Goal: Information Seeking & Learning: Find specific fact

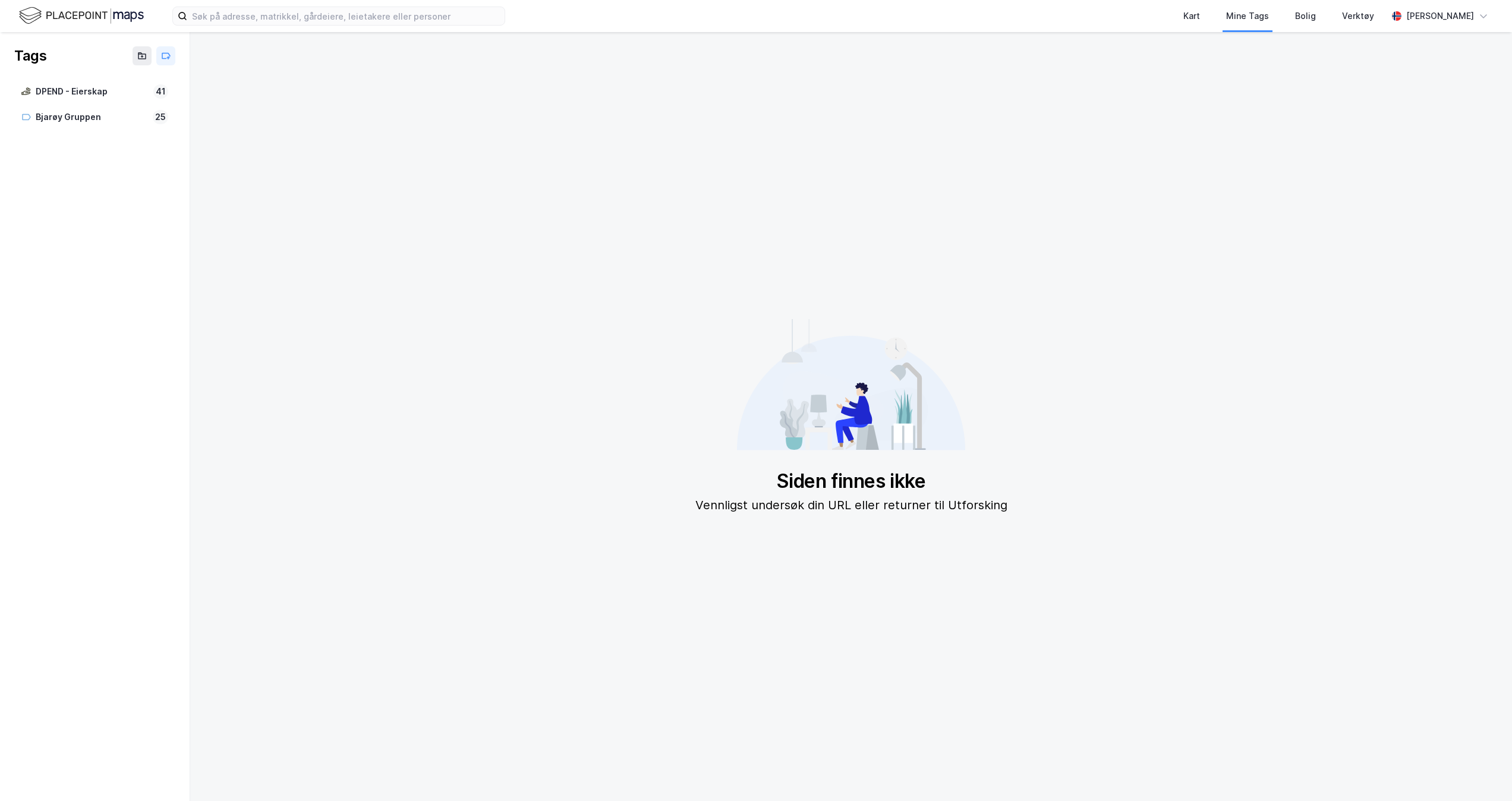
click at [74, 16] on img at bounding box center [81, 16] width 125 height 20
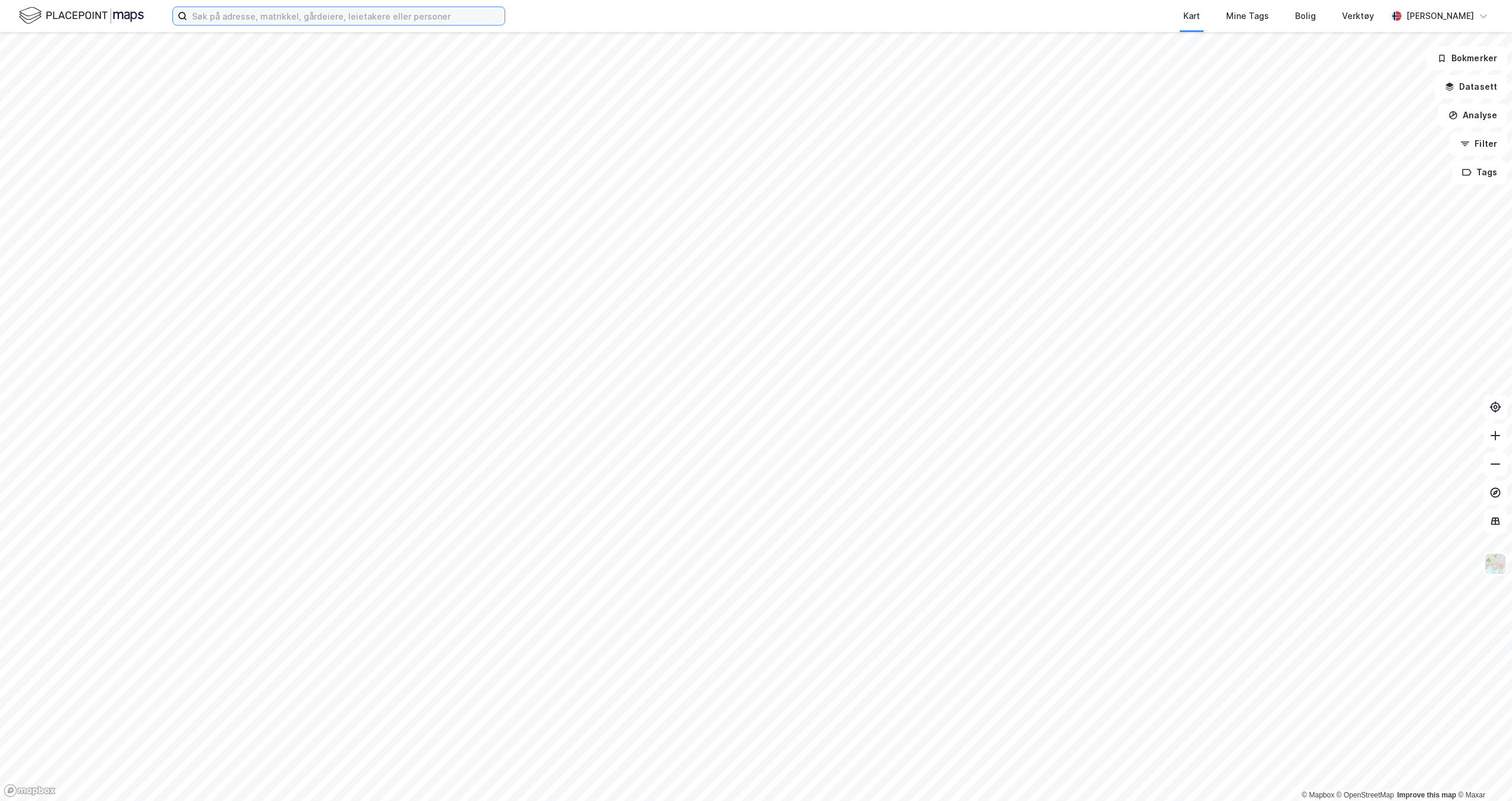
click at [390, 10] on input at bounding box center [345, 16] width 317 height 18
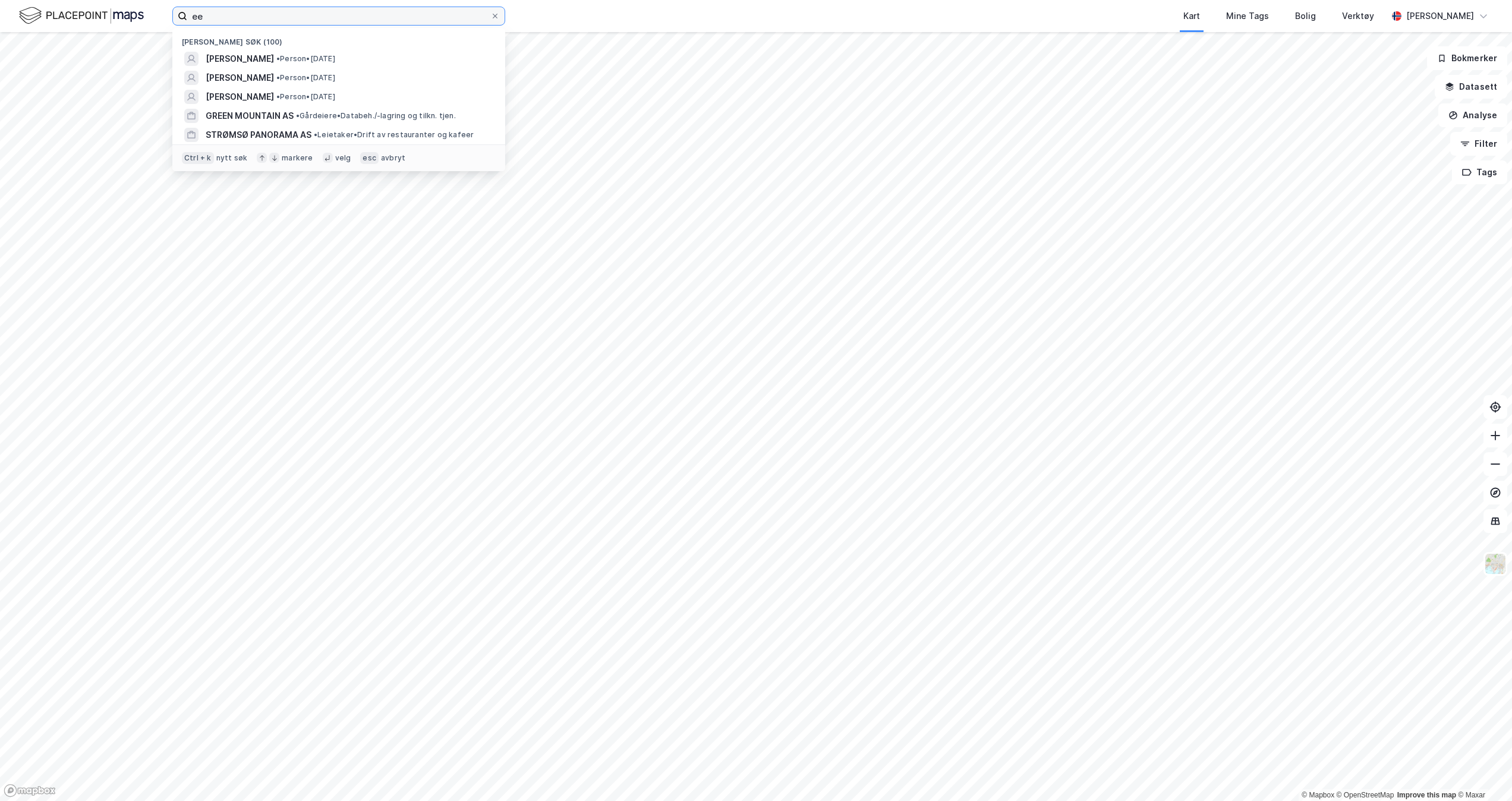
type input "e"
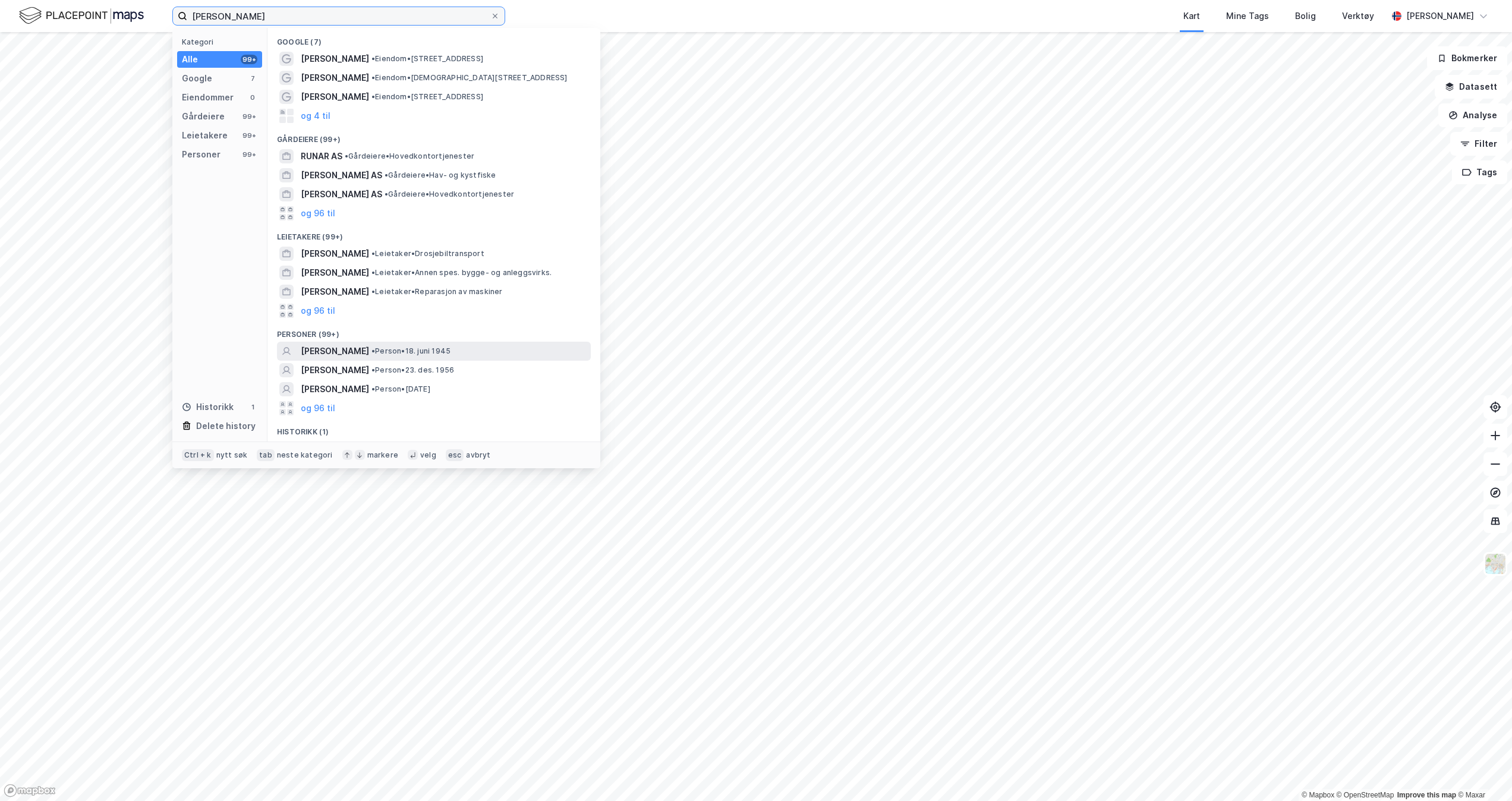
type input "[PERSON_NAME]"
click at [414, 354] on span "• Person • [DATE]" at bounding box center [411, 351] width 79 height 9
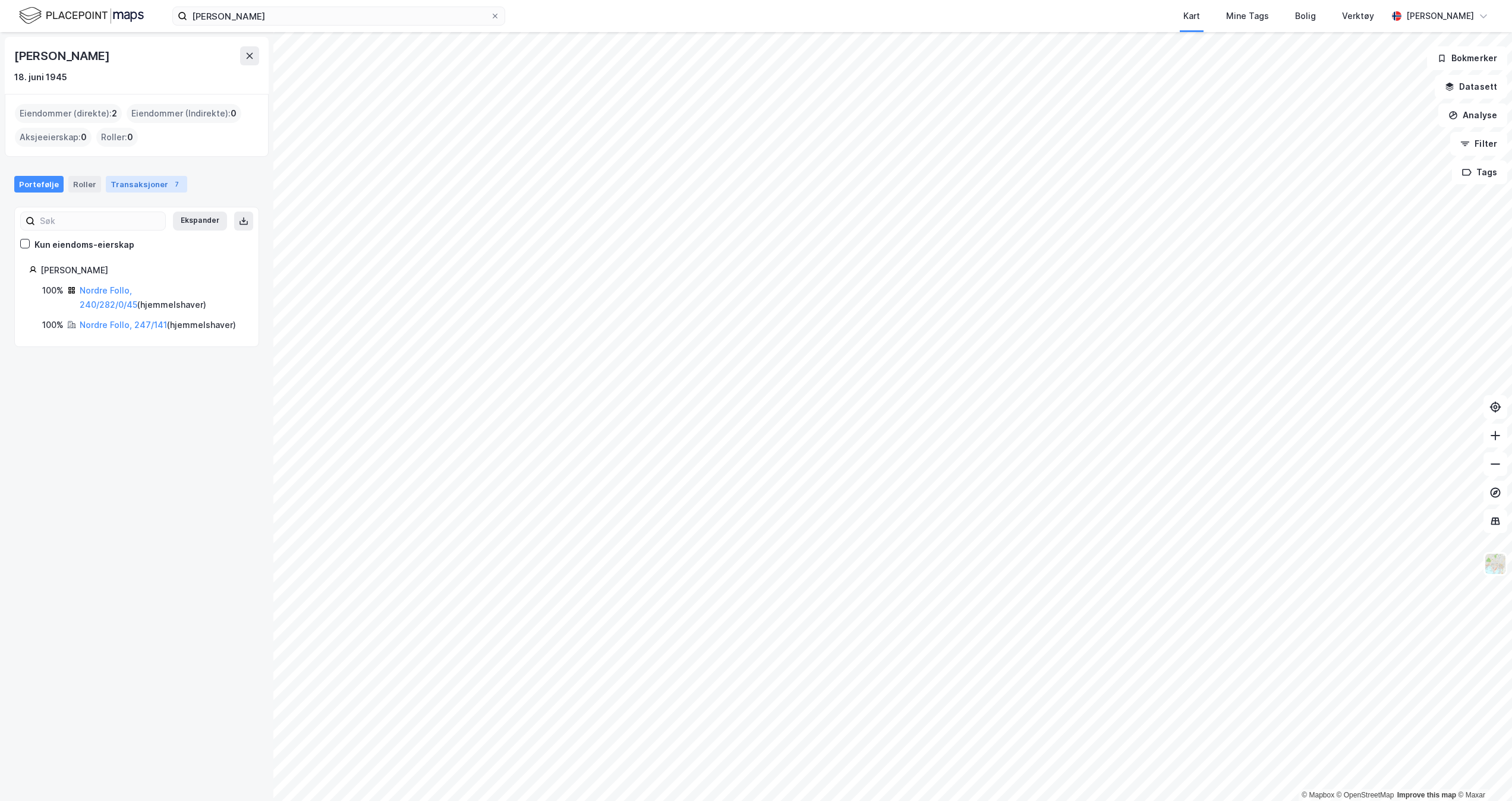
click at [133, 188] on div "Transaksjoner 7" at bounding box center [146, 184] width 81 height 17
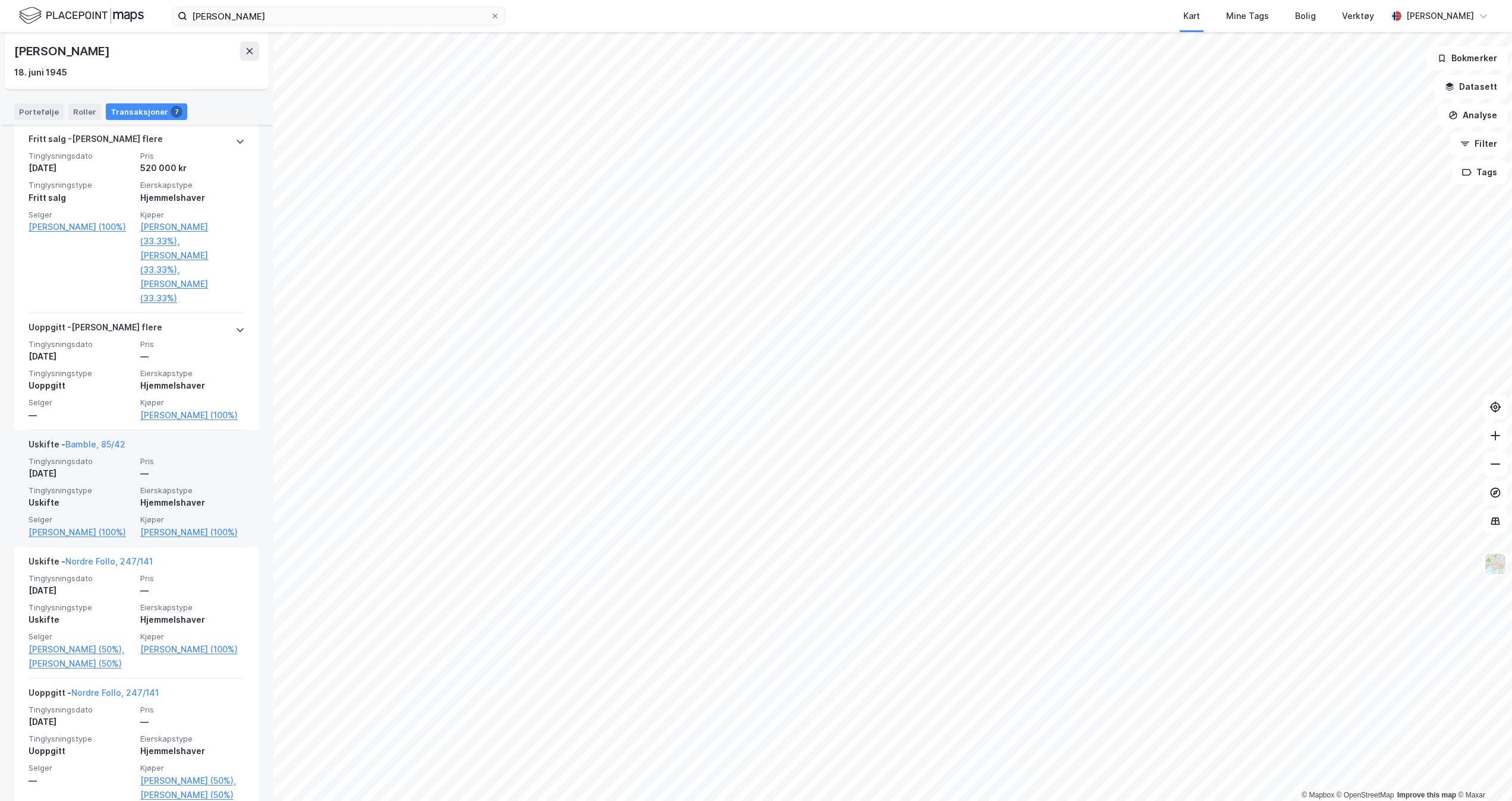
scroll to position [713, 0]
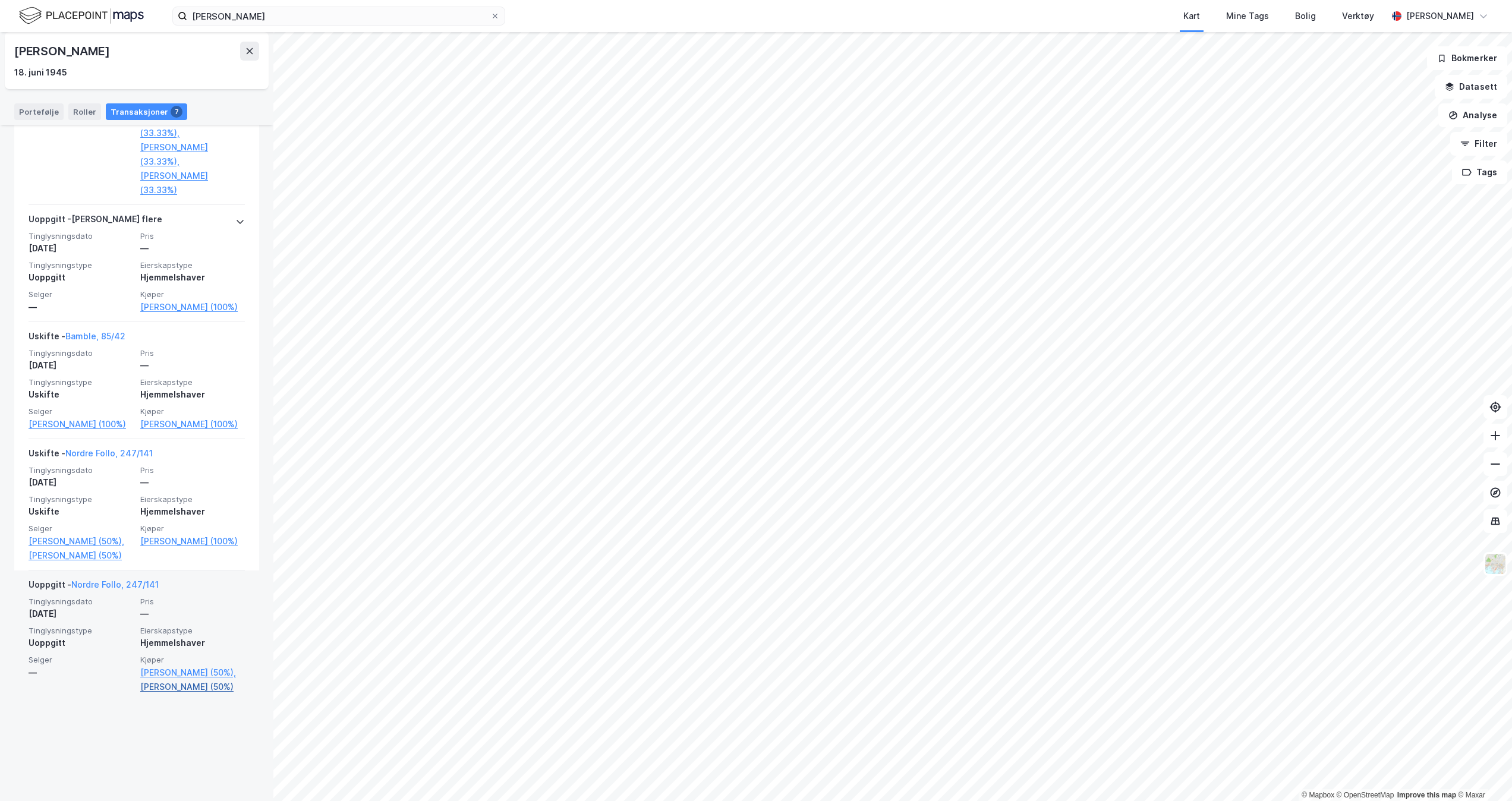
click at [191, 694] on link "[PERSON_NAME] (50%)" at bounding box center [193, 686] width 104 height 14
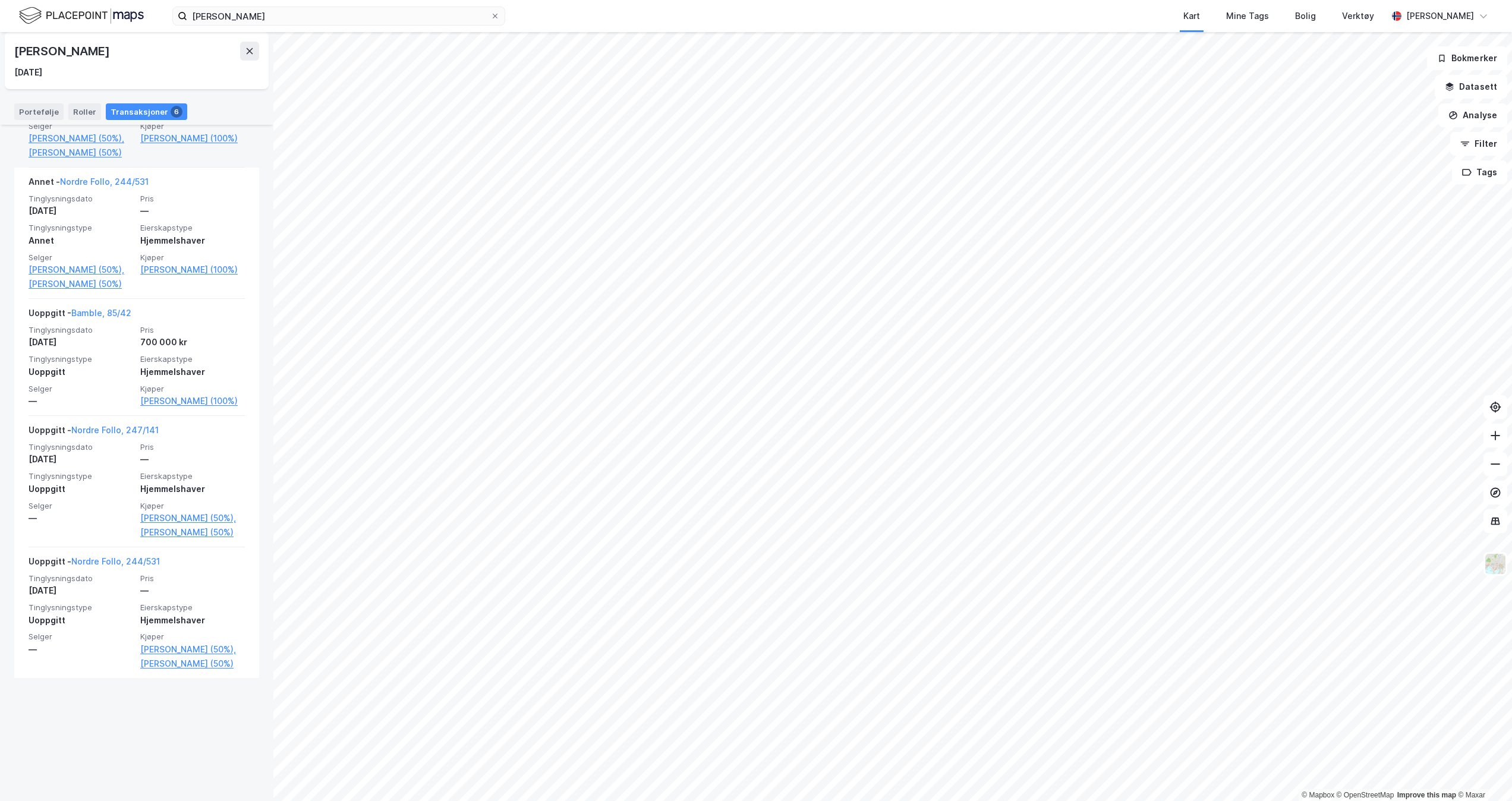
scroll to position [548, 0]
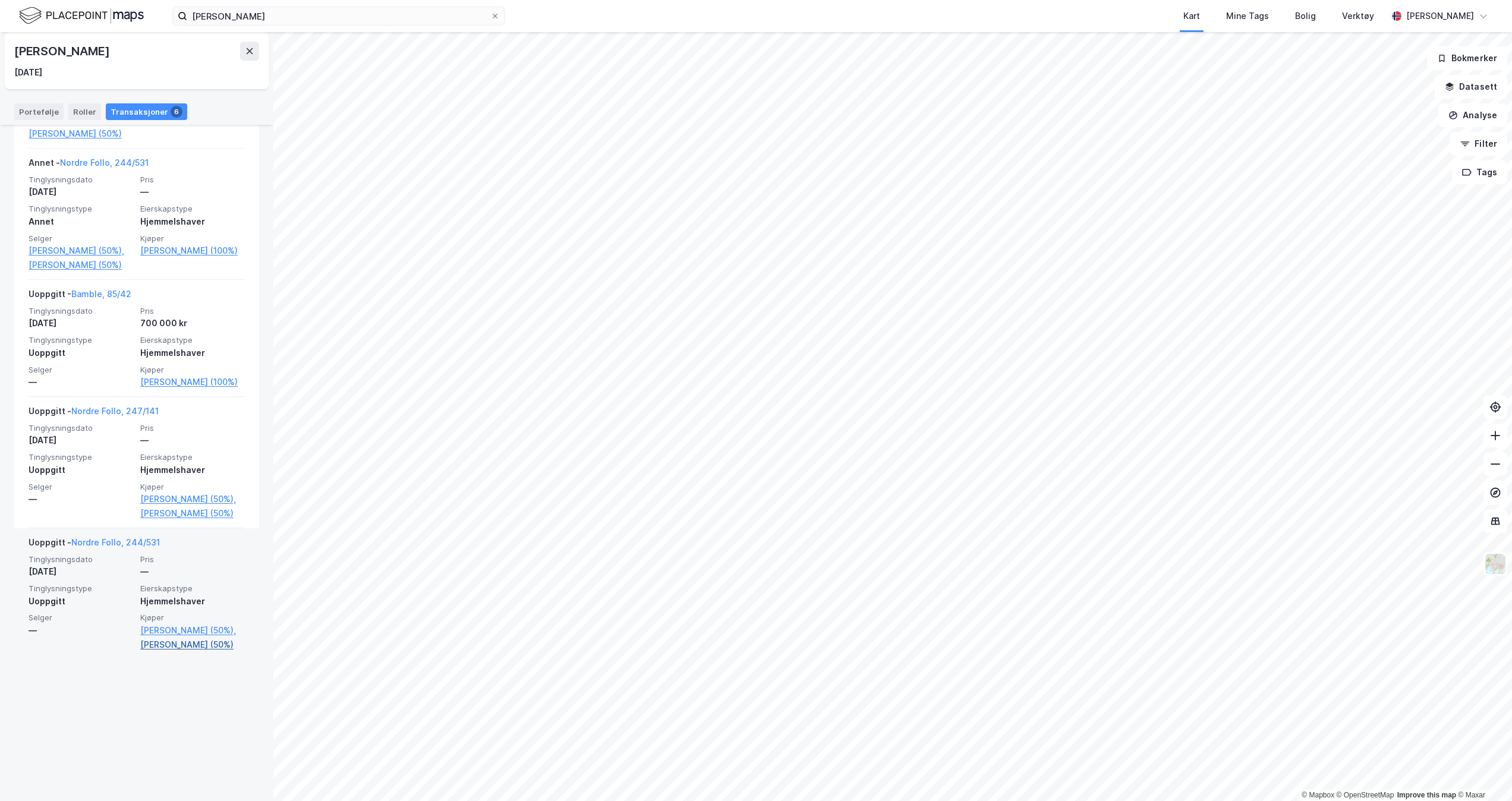
click at [191, 652] on link "[PERSON_NAME] (50%)" at bounding box center [193, 645] width 104 height 14
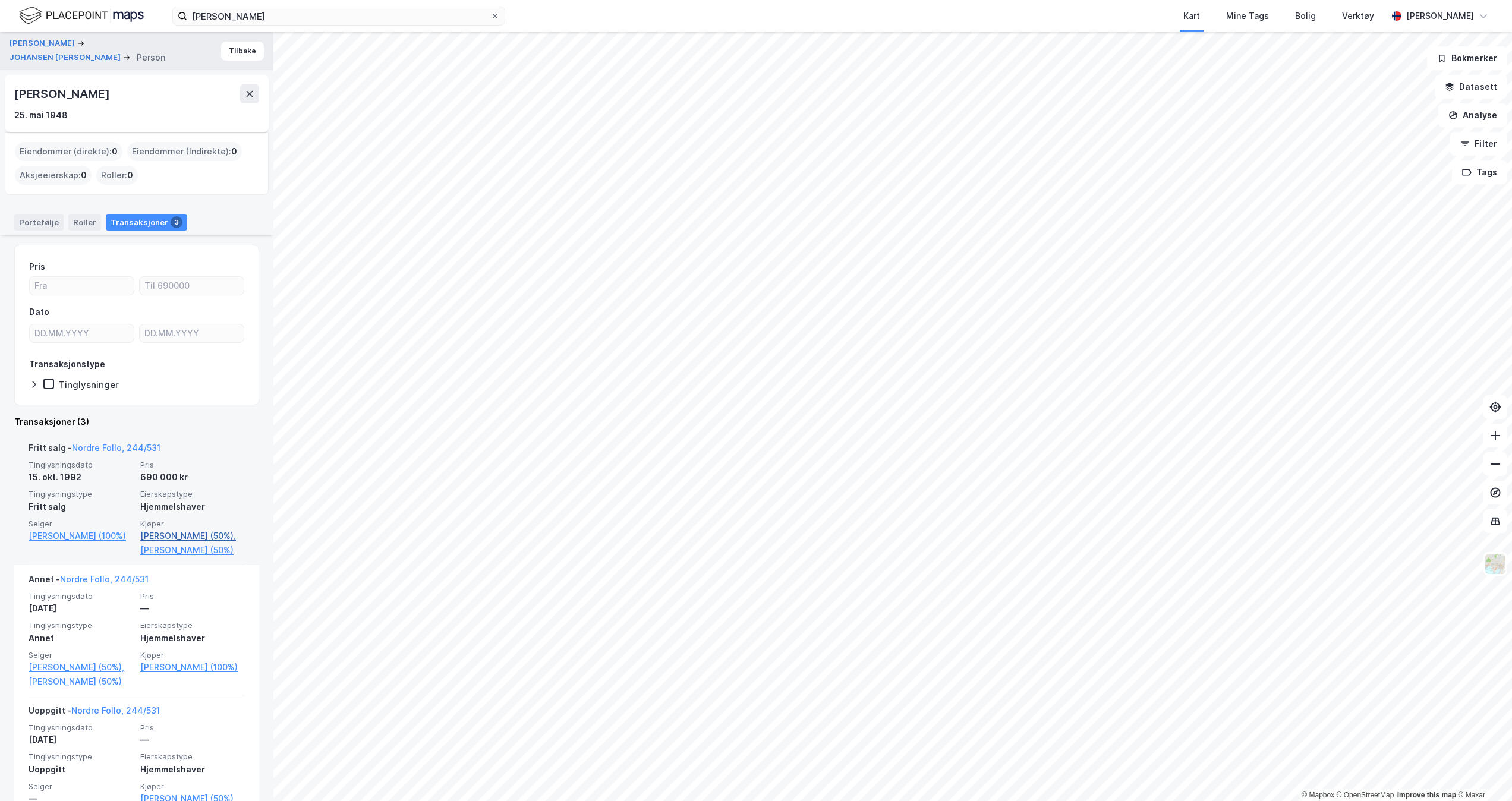
click at [200, 534] on link "[PERSON_NAME] (50%)," at bounding box center [193, 536] width 104 height 14
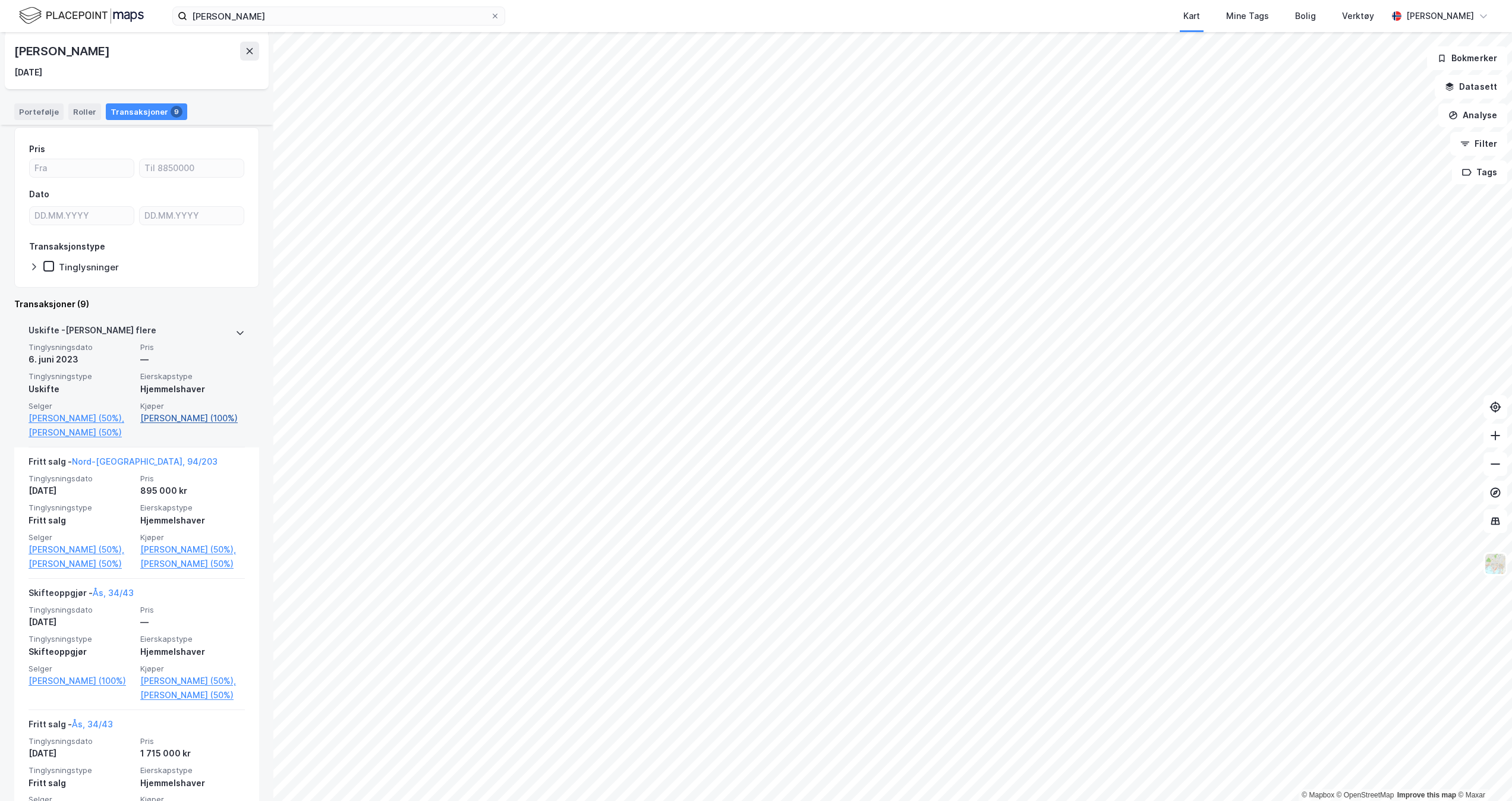
scroll to position [119, 0]
click at [168, 425] on link "[PERSON_NAME] (100%)" at bounding box center [193, 416] width 104 height 14
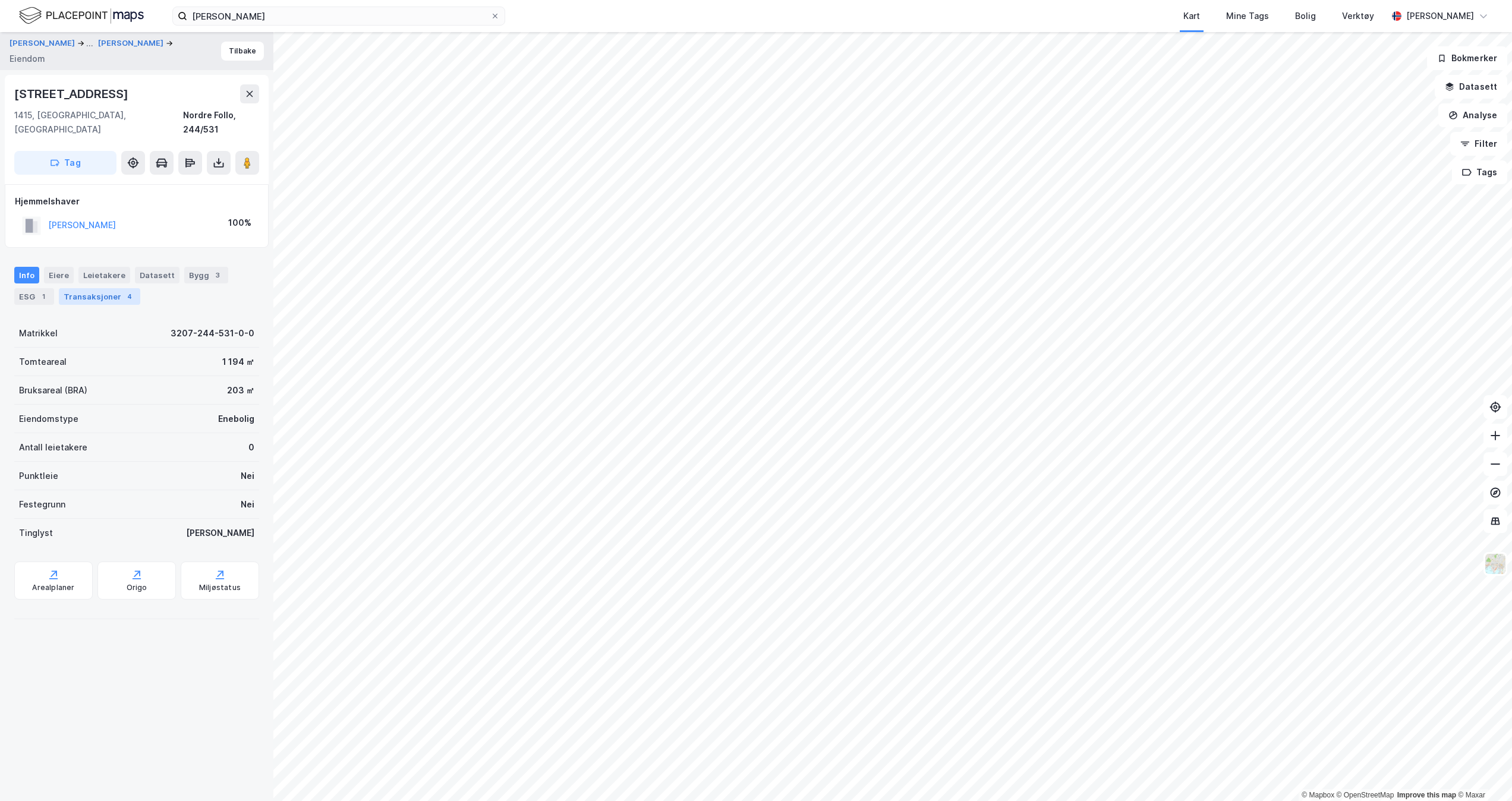
click at [115, 289] on div "Transaksjoner 4" at bounding box center [99, 297] width 81 height 17
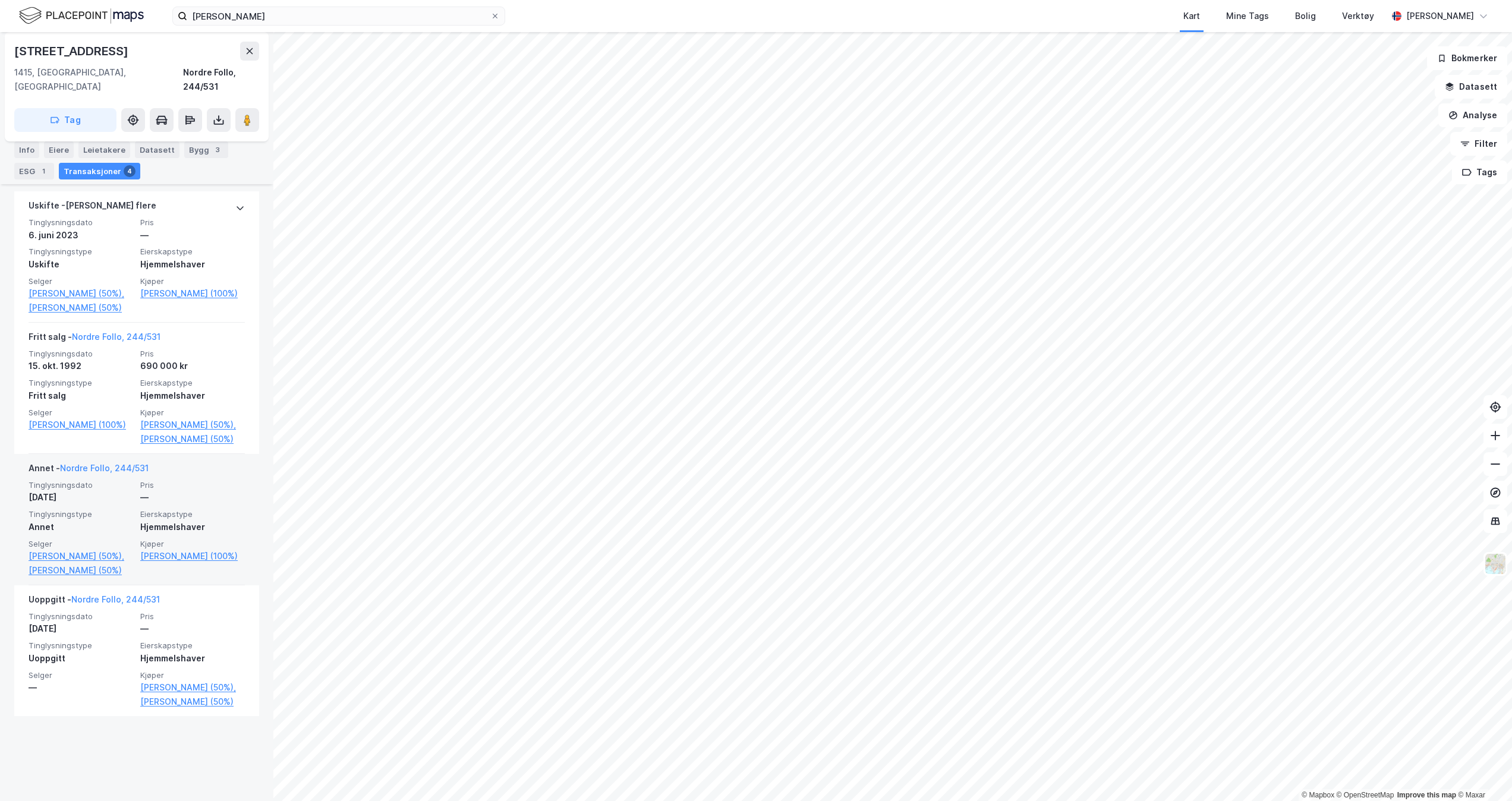
scroll to position [336, 0]
drag, startPoint x: 93, startPoint y: 508, endPoint x: 30, endPoint y: 505, distance: 63.1
click at [30, 504] on div "[DATE]" at bounding box center [81, 496] width 104 height 14
drag, startPoint x: 30, startPoint y: 505, endPoint x: 105, endPoint y: 536, distance: 81.2
click at [105, 534] on div "Annet" at bounding box center [81, 526] width 104 height 14
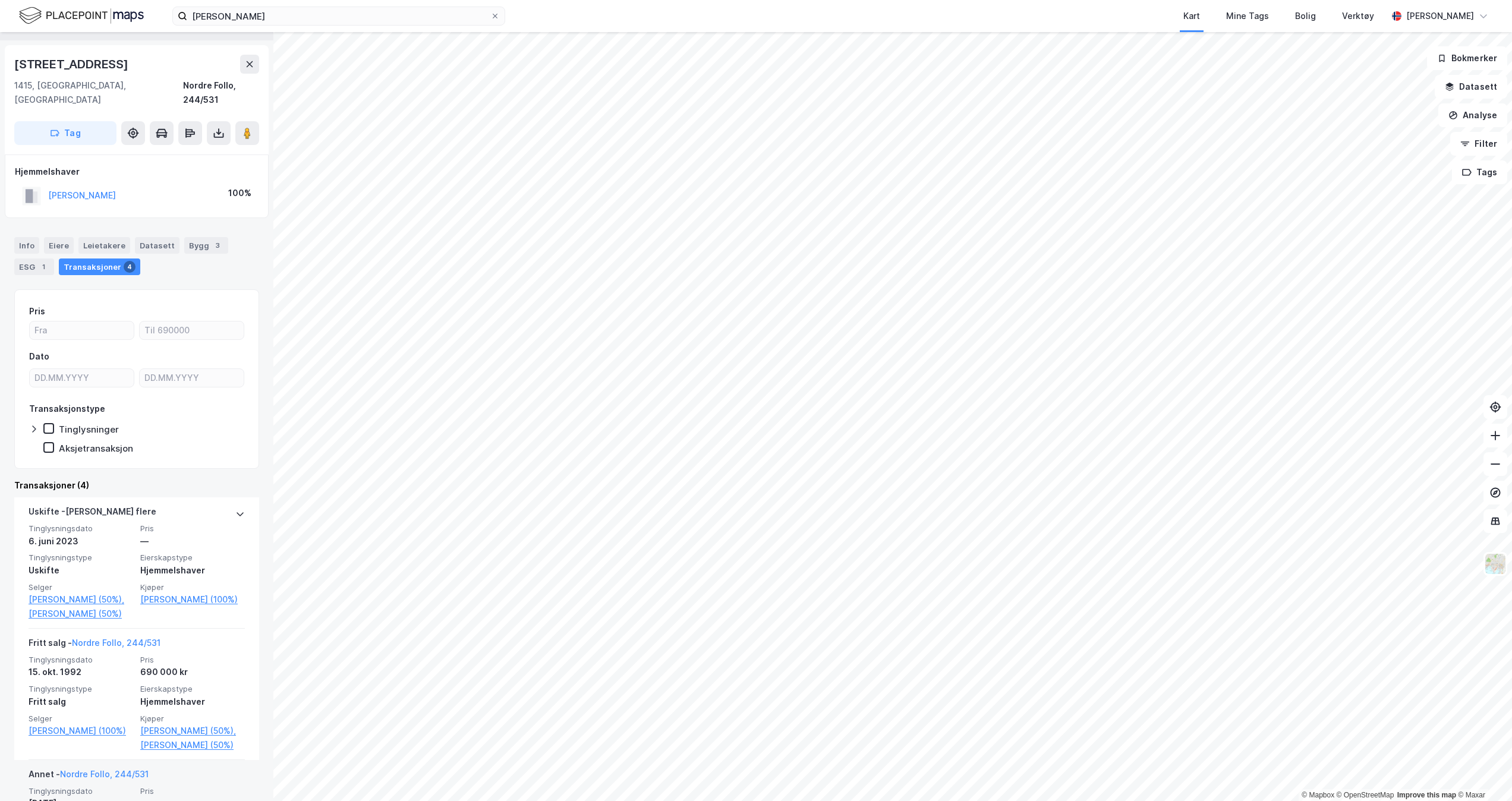
scroll to position [18, 0]
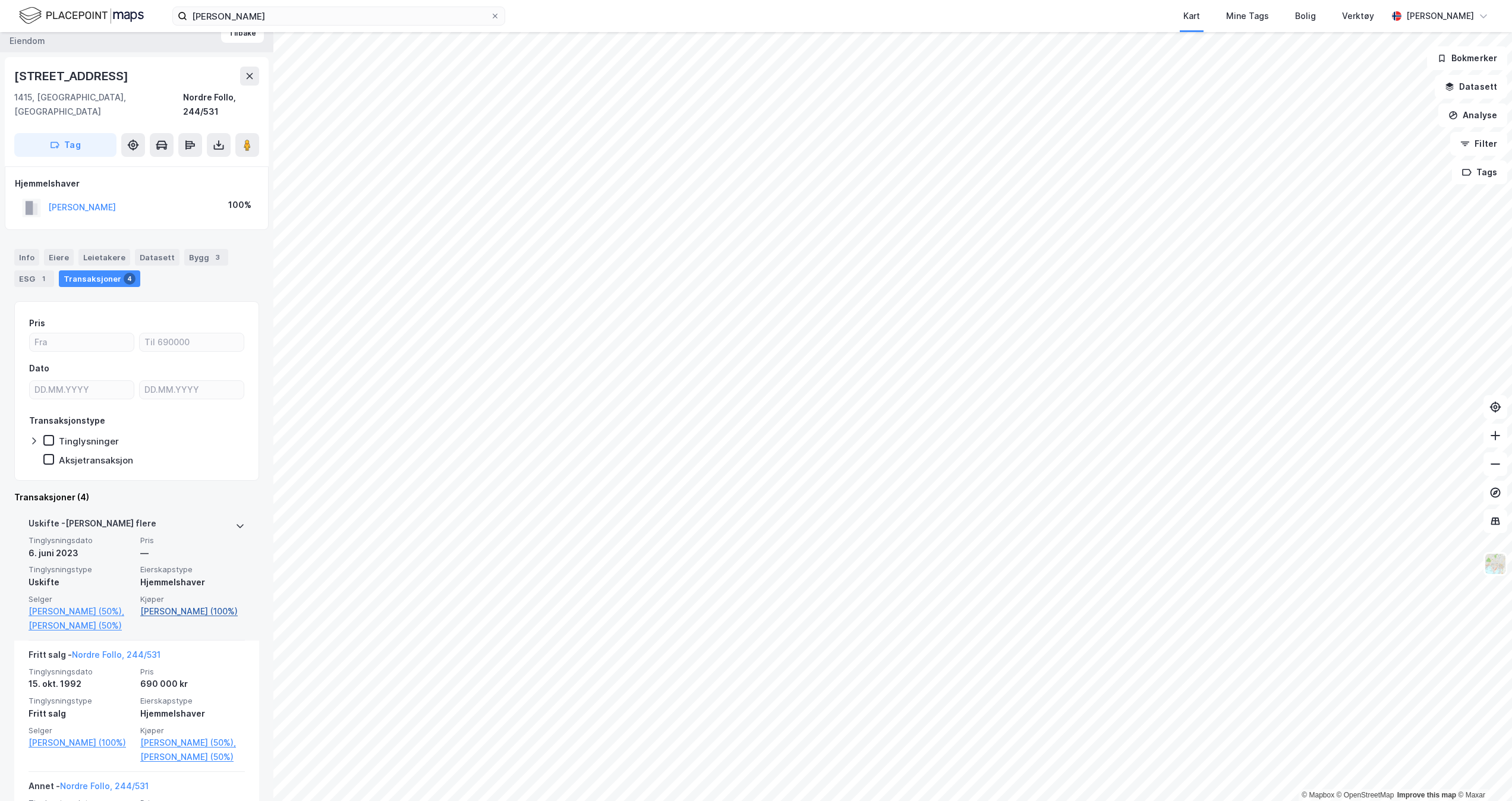
click at [158, 604] on link "[PERSON_NAME] (100%)" at bounding box center [193, 611] width 104 height 14
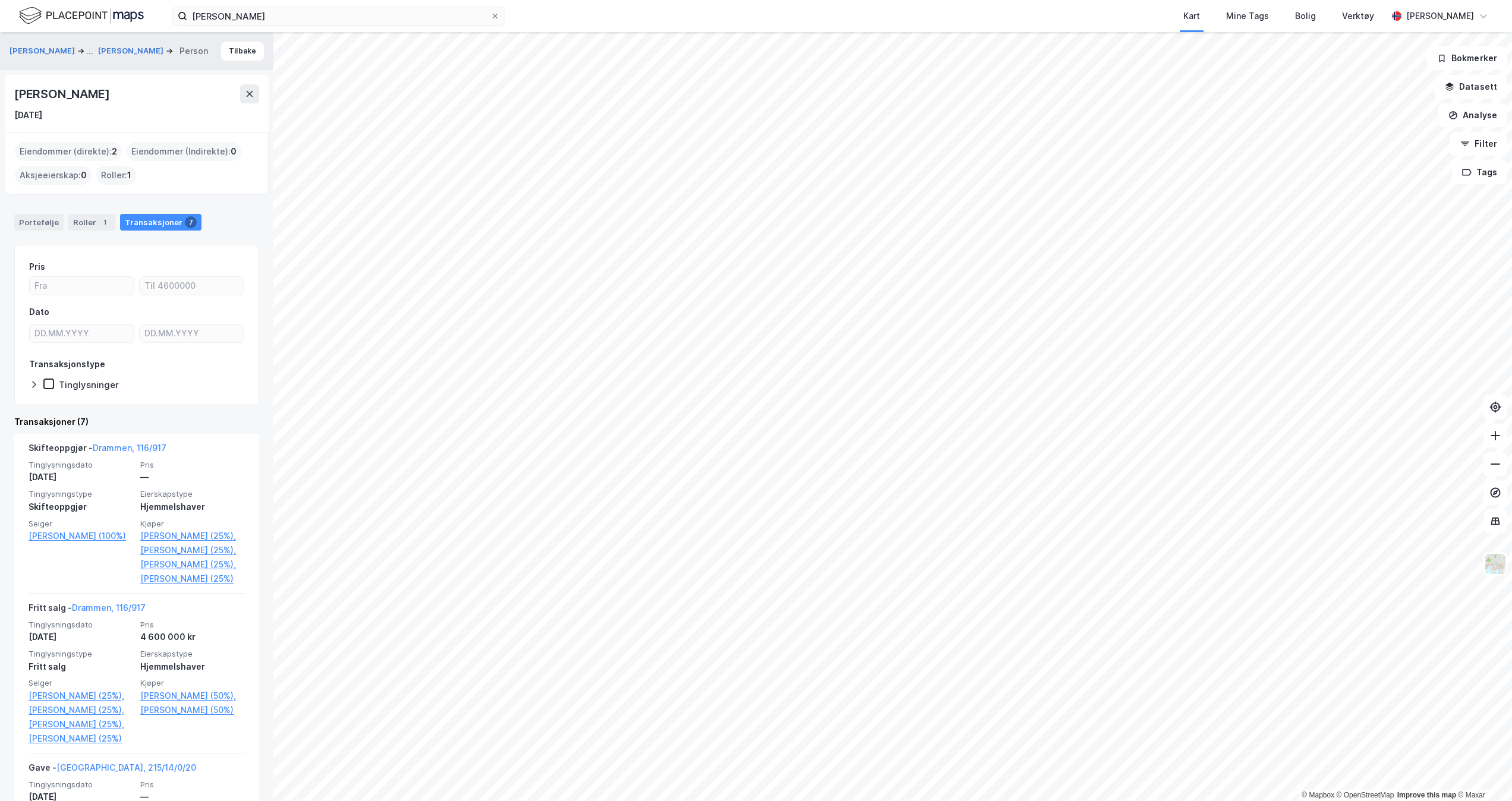
drag, startPoint x: 16, startPoint y: 87, endPoint x: 167, endPoint y: 93, distance: 151.1
click at [167, 93] on div "[PERSON_NAME]" at bounding box center [136, 94] width 245 height 19
copy div "[PERSON_NAME]"
click at [194, 113] on div "[DATE]" at bounding box center [136, 115] width 245 height 14
click at [34, 219] on div "Portefølje" at bounding box center [38, 223] width 49 height 17
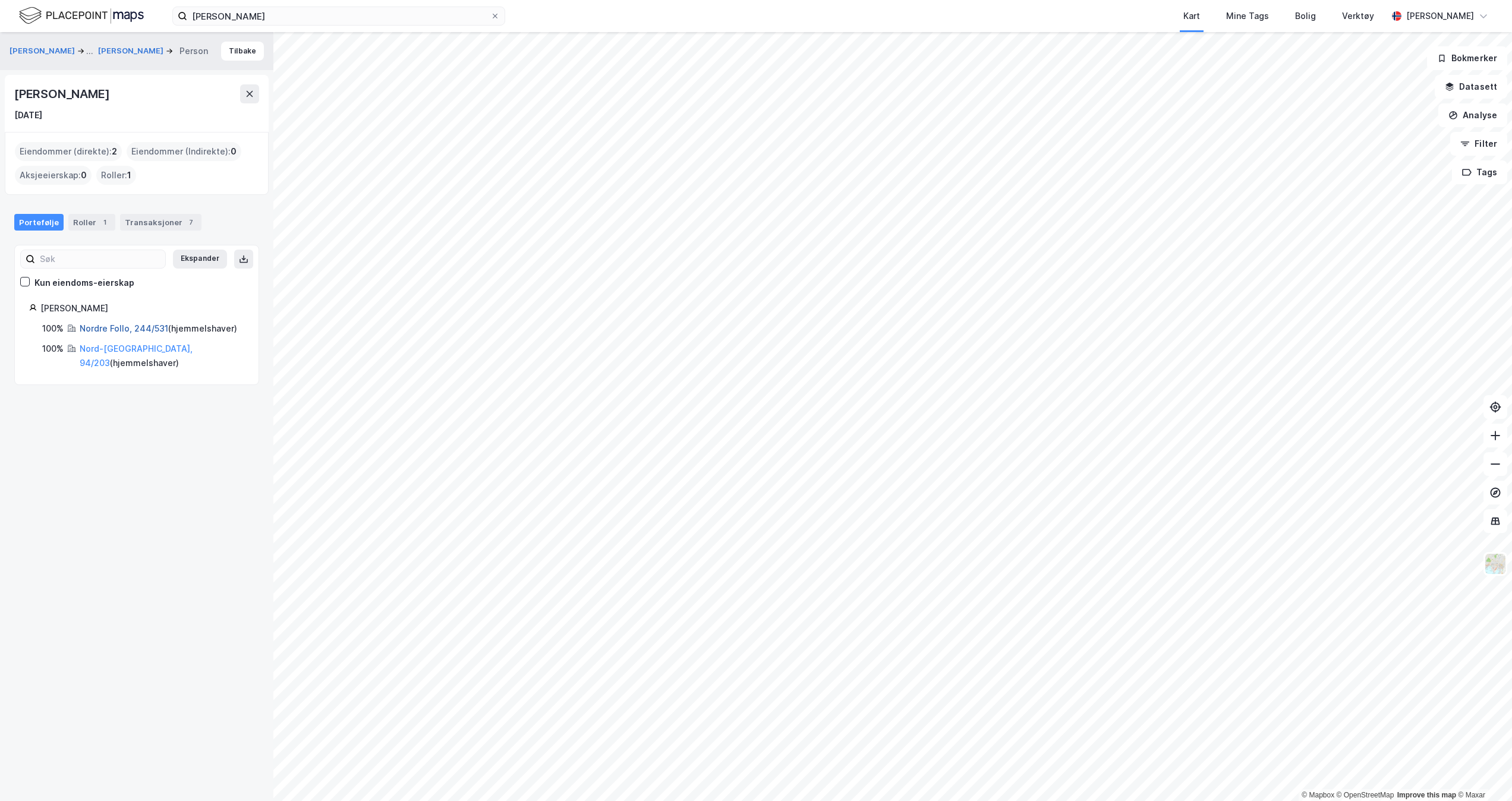
click at [128, 331] on link "Nordre Follo, 244/531" at bounding box center [124, 328] width 88 height 10
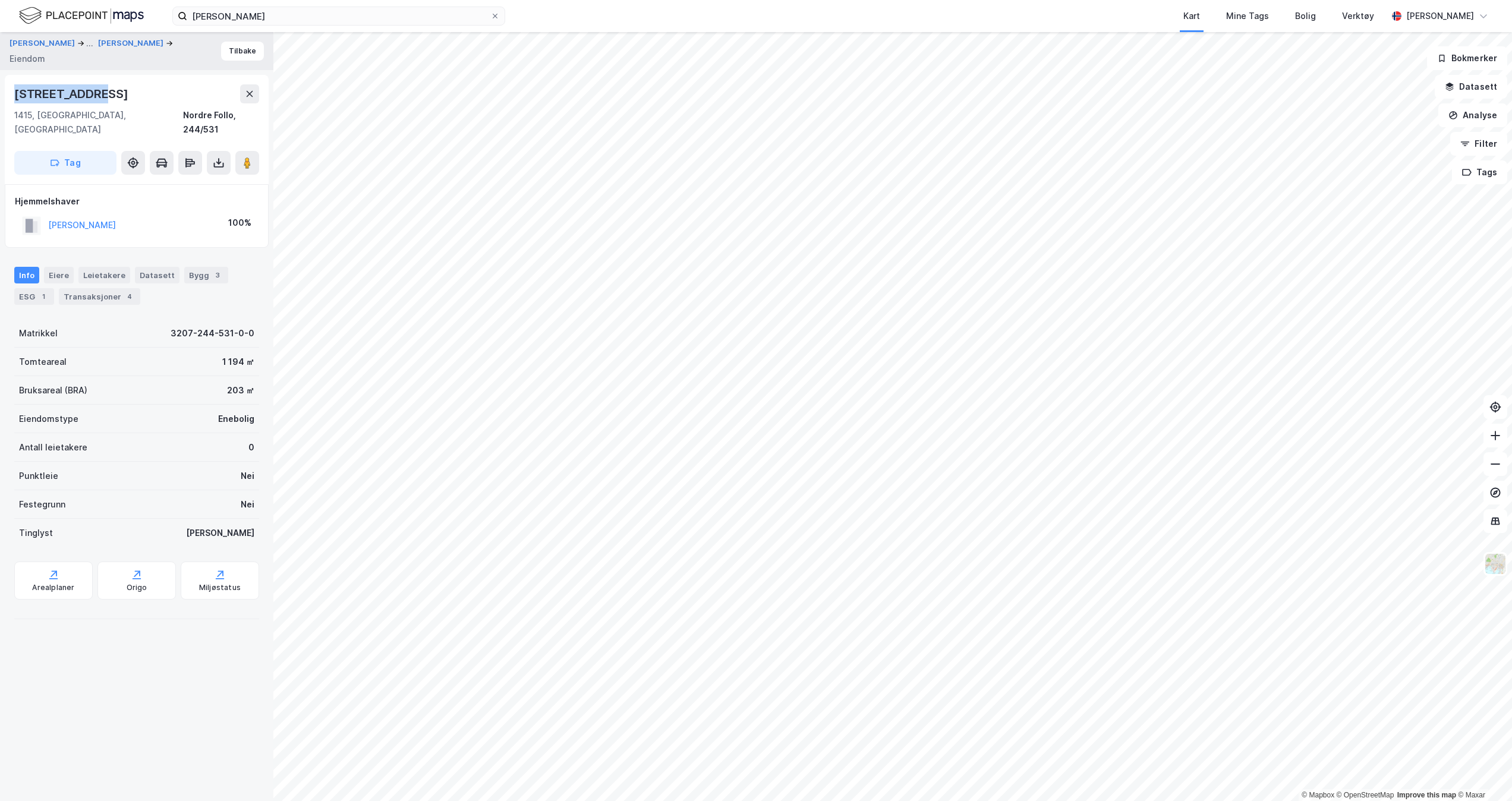
drag, startPoint x: 108, startPoint y: 88, endPoint x: 5, endPoint y: 86, distance: 103.0
click at [5, 86] on div "[STREET_ADDRESS], [GEOGRAPHIC_DATA], [GEOGRAPHIC_DATA], 244/531 Tag" at bounding box center [136, 129] width 263 height 109
copy div "[STREET_ADDRESS]"
click at [134, 96] on div "[STREET_ADDRESS]" at bounding box center [136, 94] width 245 height 19
click at [96, 289] on div "Transaksjoner 4" at bounding box center [99, 297] width 81 height 17
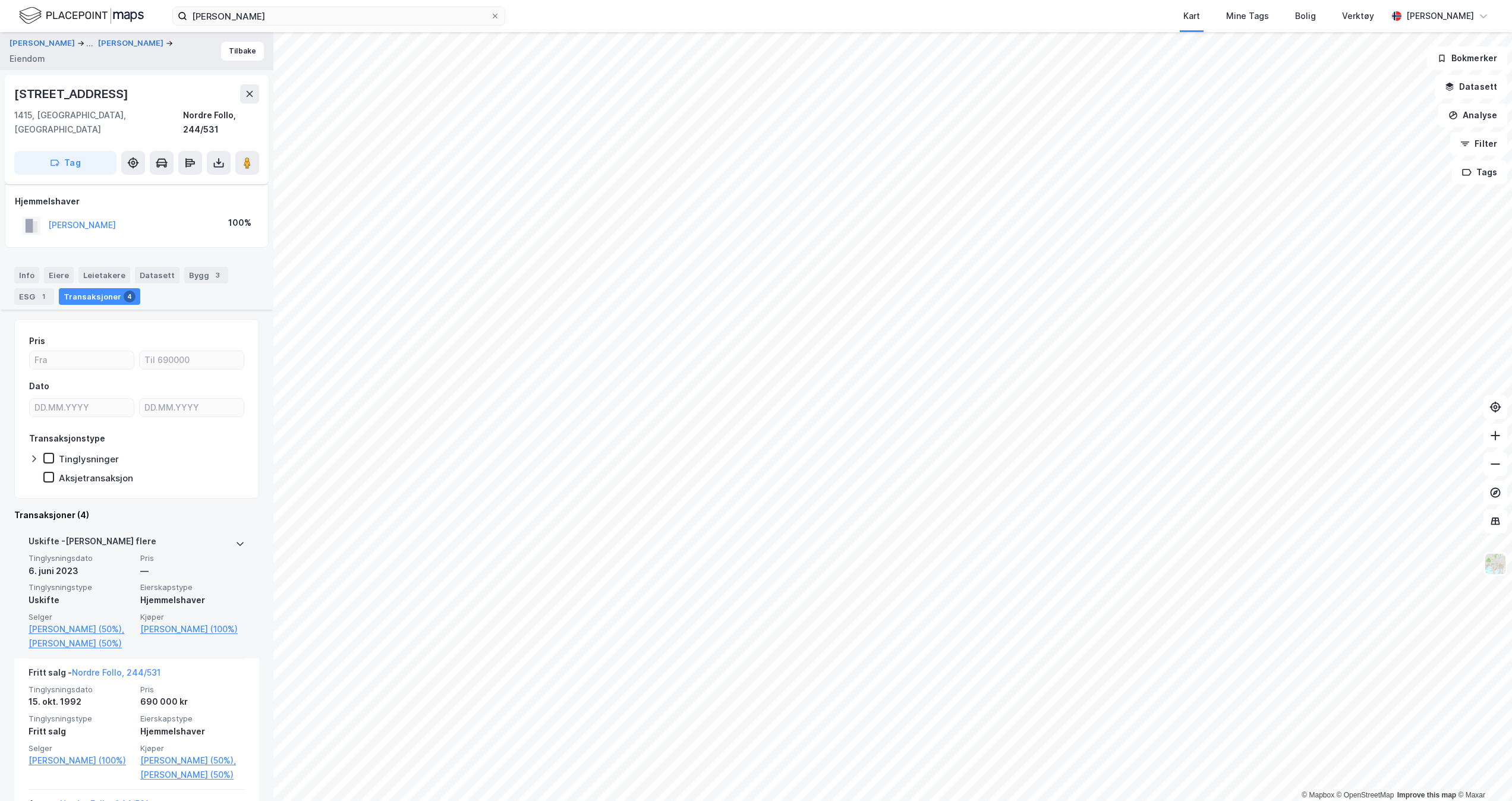
scroll to position [336, 0]
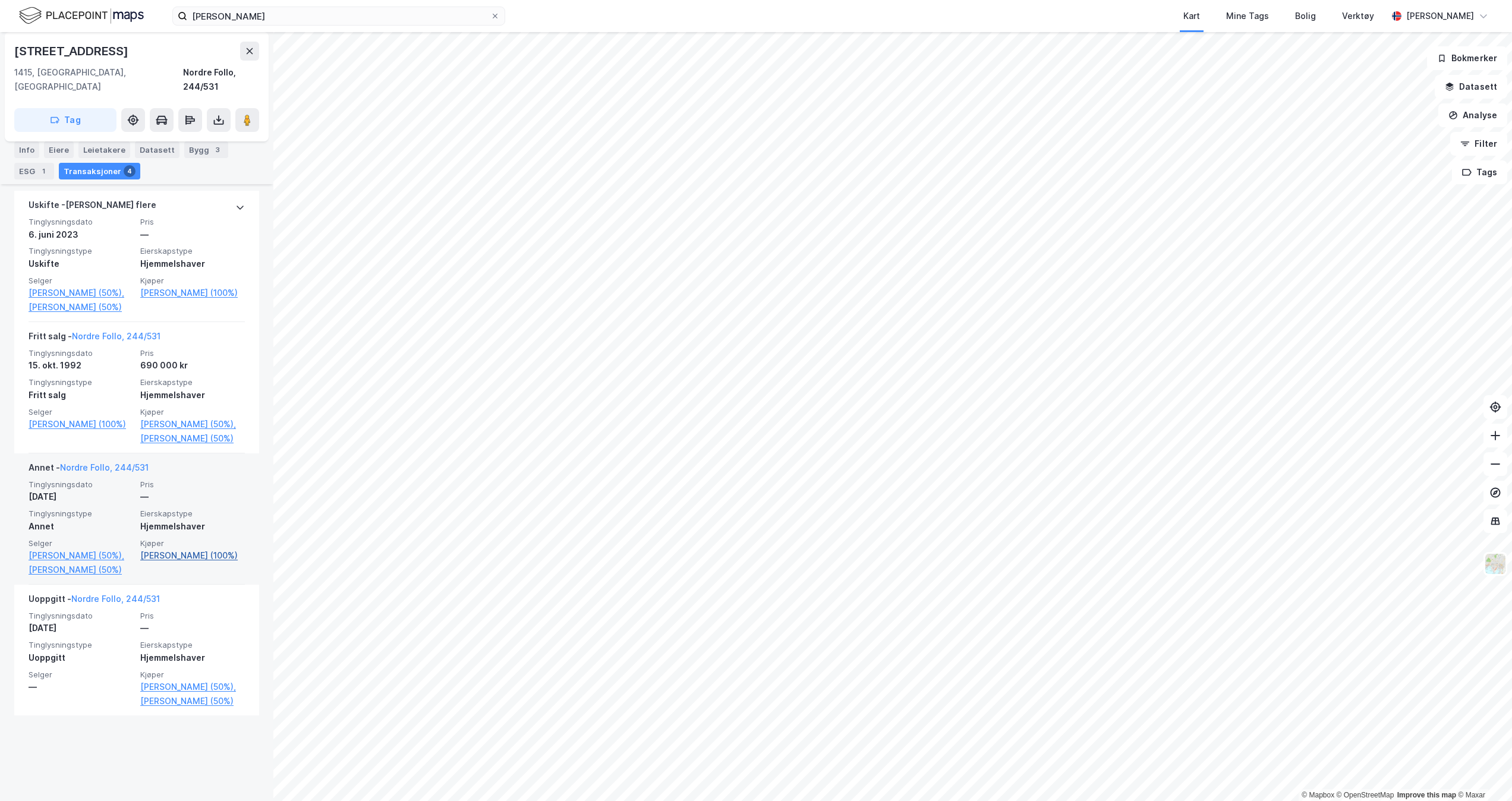
click at [184, 563] on link "[PERSON_NAME] (100%)" at bounding box center [193, 555] width 104 height 14
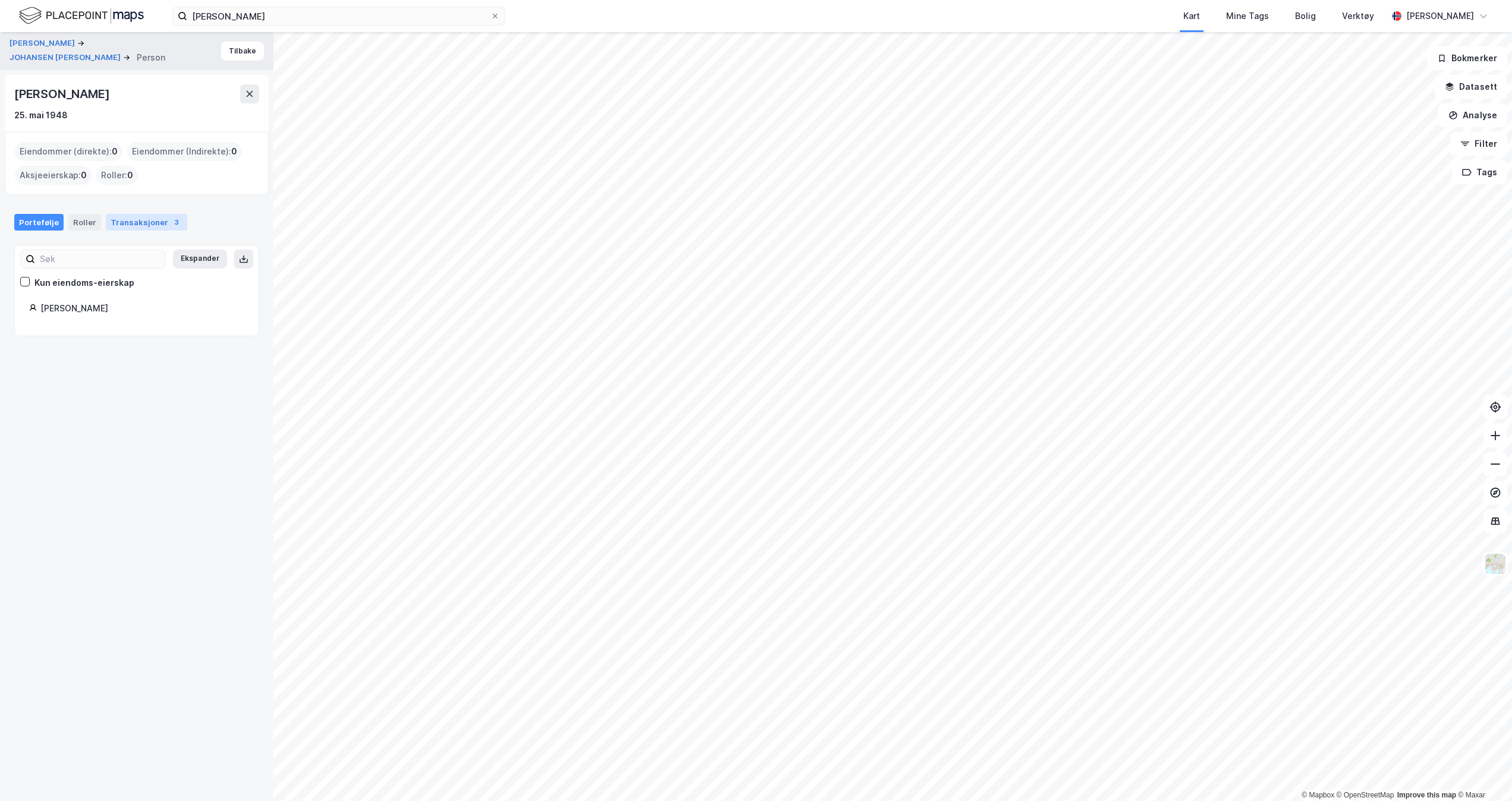
click at [128, 219] on div "Transaksjoner 3" at bounding box center [146, 223] width 81 height 17
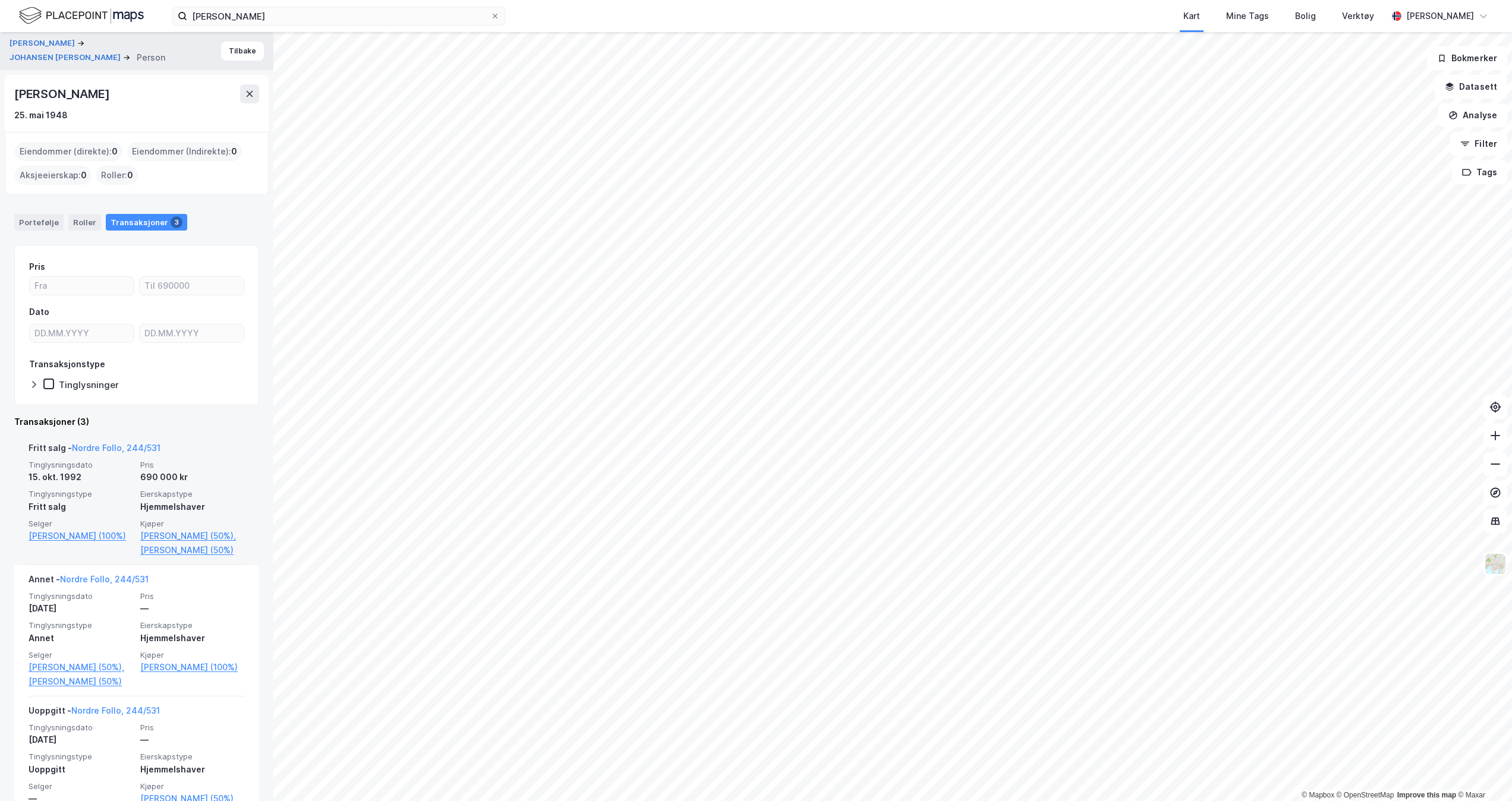
scroll to position [112, 0]
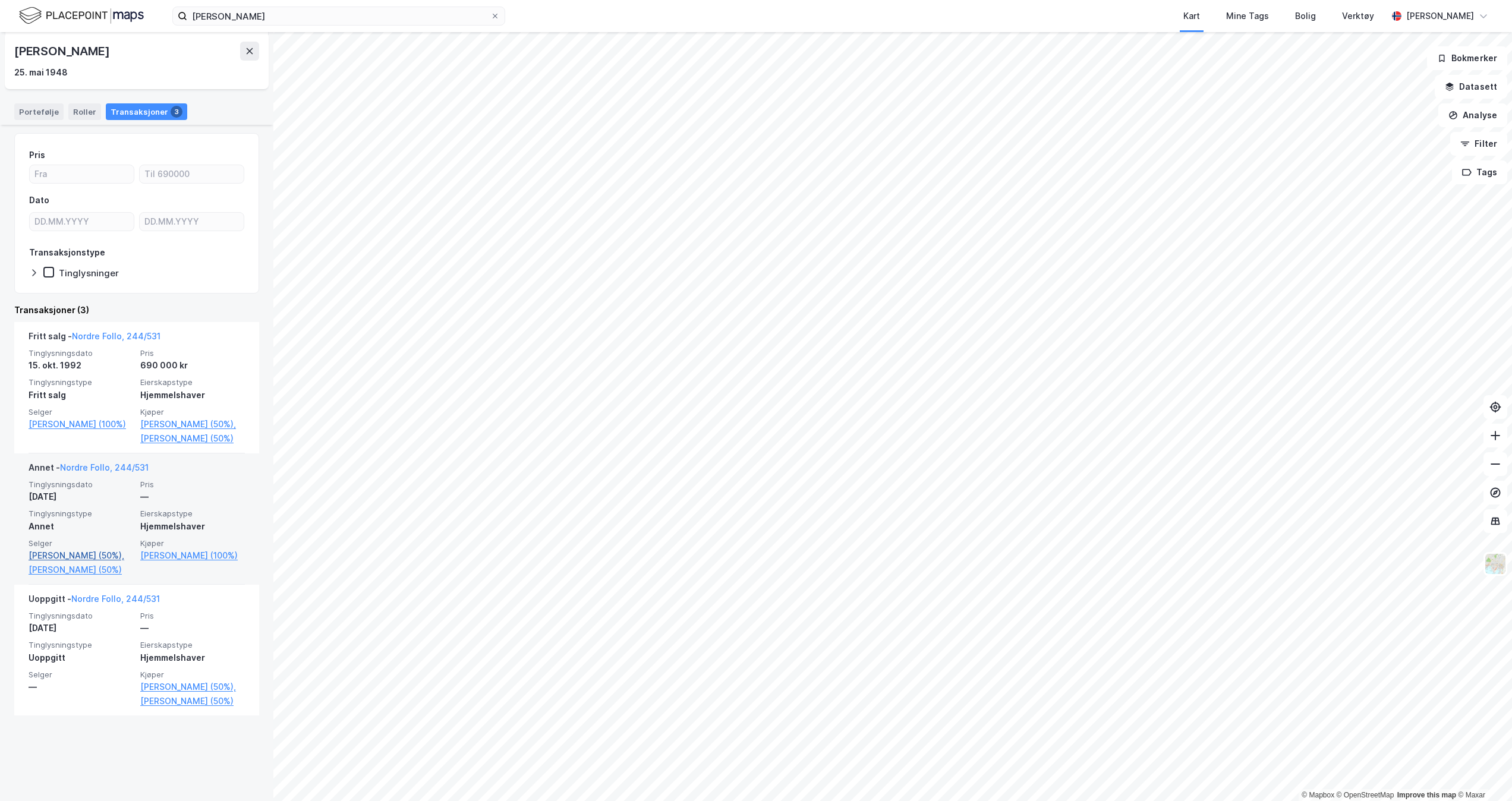
click at [82, 563] on link "[PERSON_NAME] (50%)," at bounding box center [81, 555] width 104 height 14
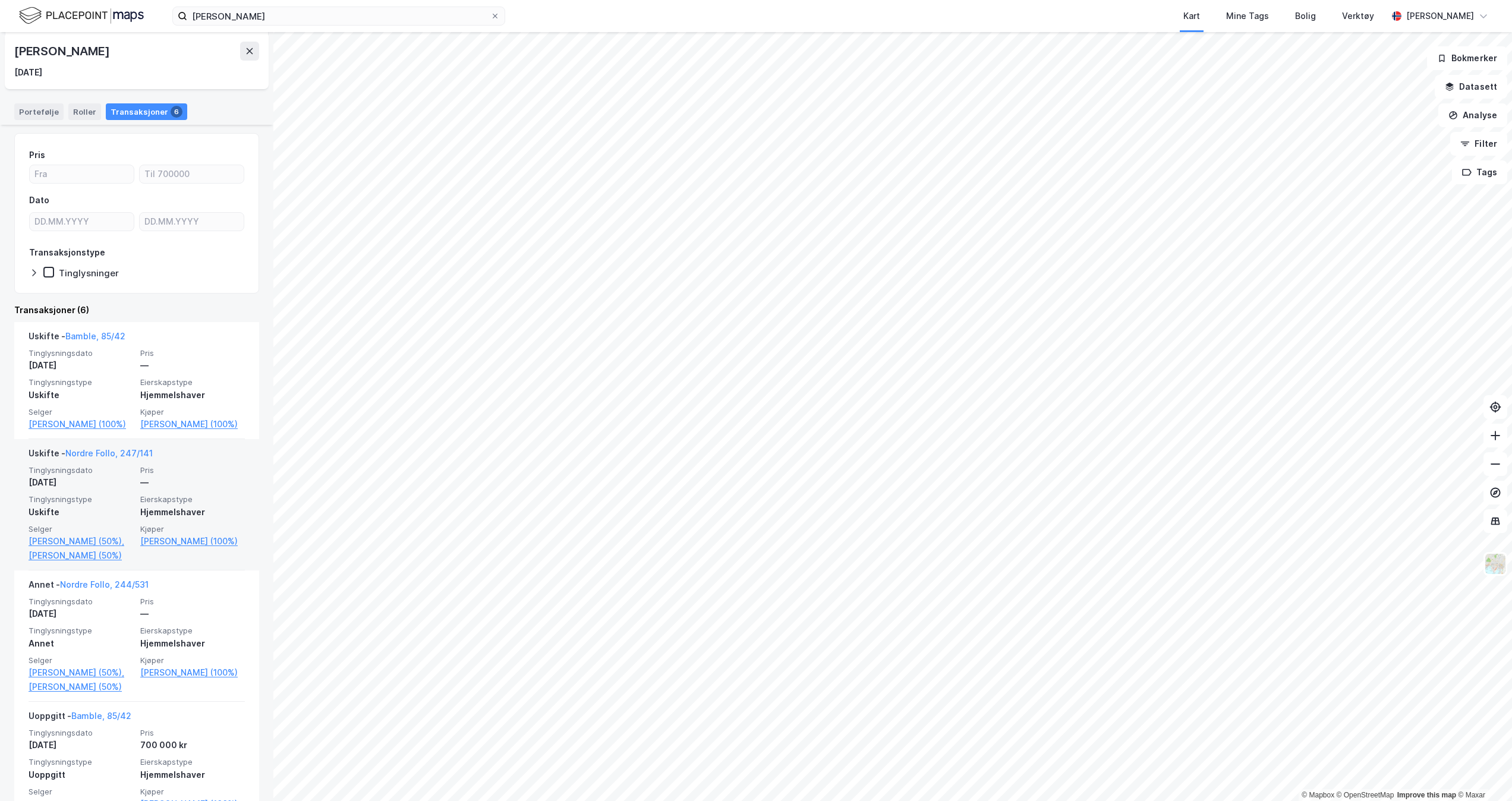
scroll to position [224, 0]
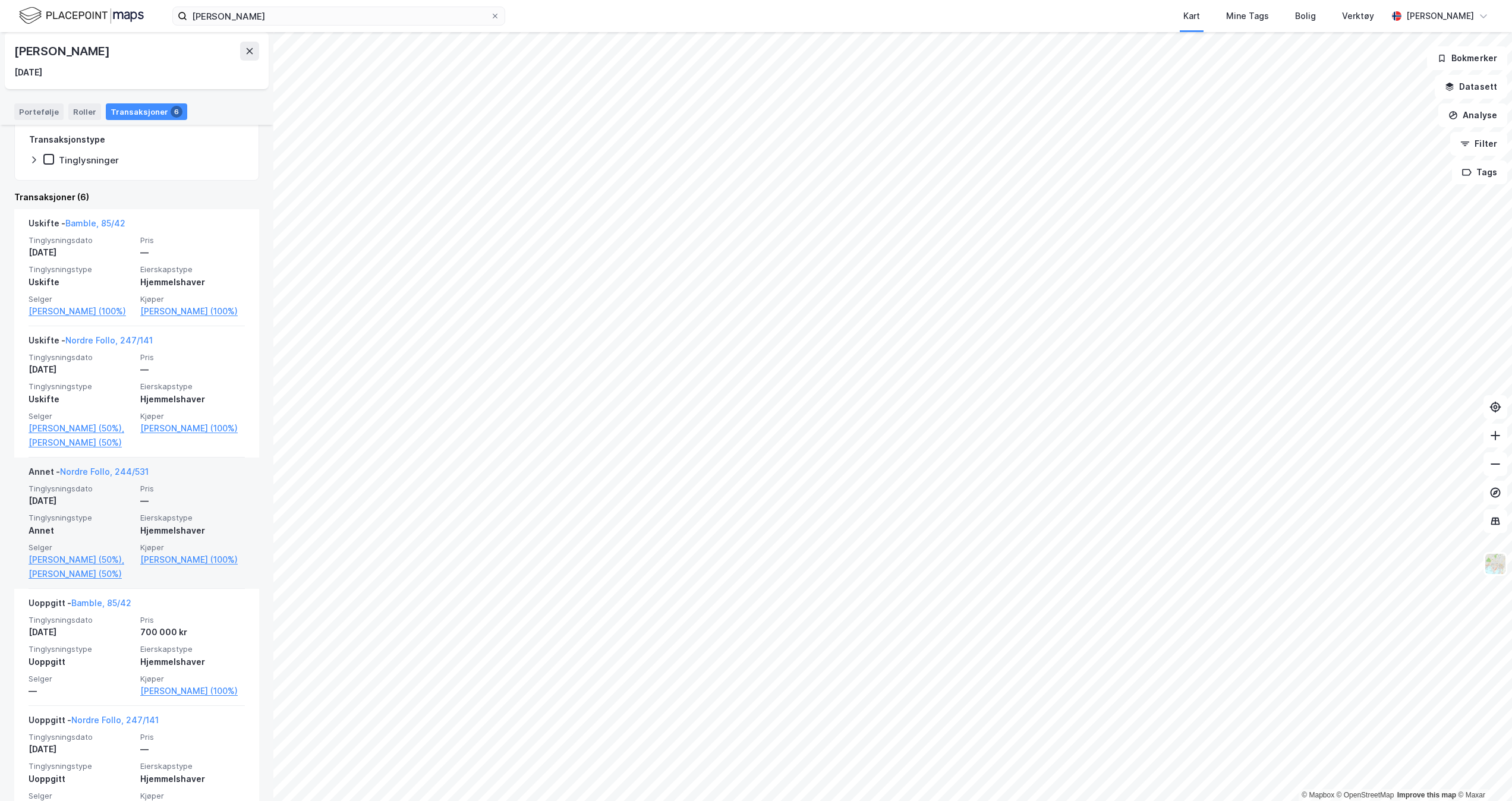
drag, startPoint x: 236, startPoint y: 612, endPoint x: 188, endPoint y: 588, distance: 53.7
click at [188, 588] on div "Annet - Nordre Follo, 244/531 Tinglysningsdato [DATE] Pris — Tinglysningstype A…" at bounding box center [136, 523] width 245 height 131
click at [247, 498] on div "[PERSON_NAME] Person [PERSON_NAME] [DATE] Eiendommer (direkte) : 0 Eiendommer (…" at bounding box center [137, 416] width 274 height 769
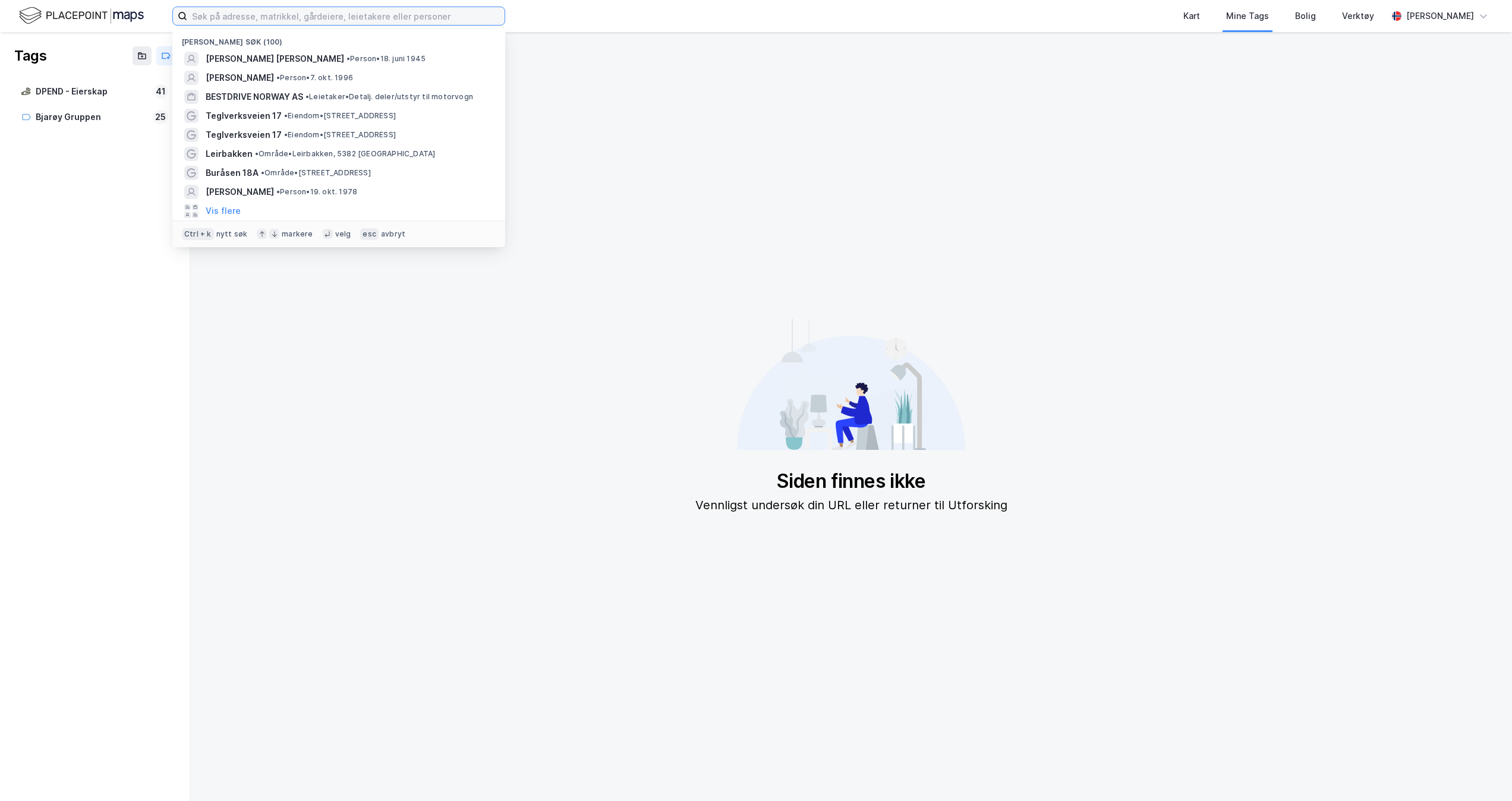
click at [390, 17] on input at bounding box center [345, 16] width 317 height 18
click at [346, 59] on span "• Person • [DATE]" at bounding box center [385, 59] width 79 height 9
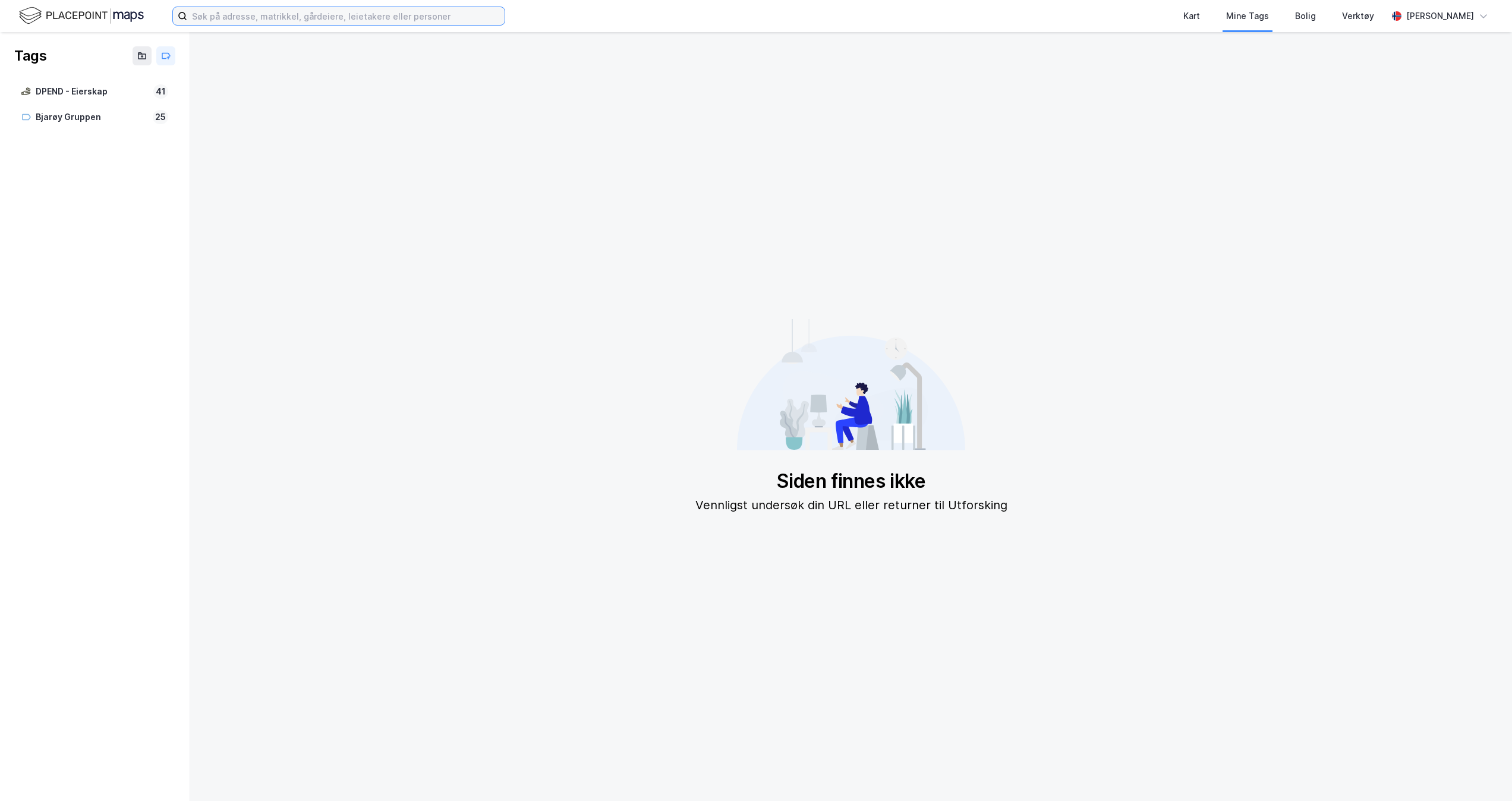
click at [344, 20] on input at bounding box center [345, 16] width 317 height 18
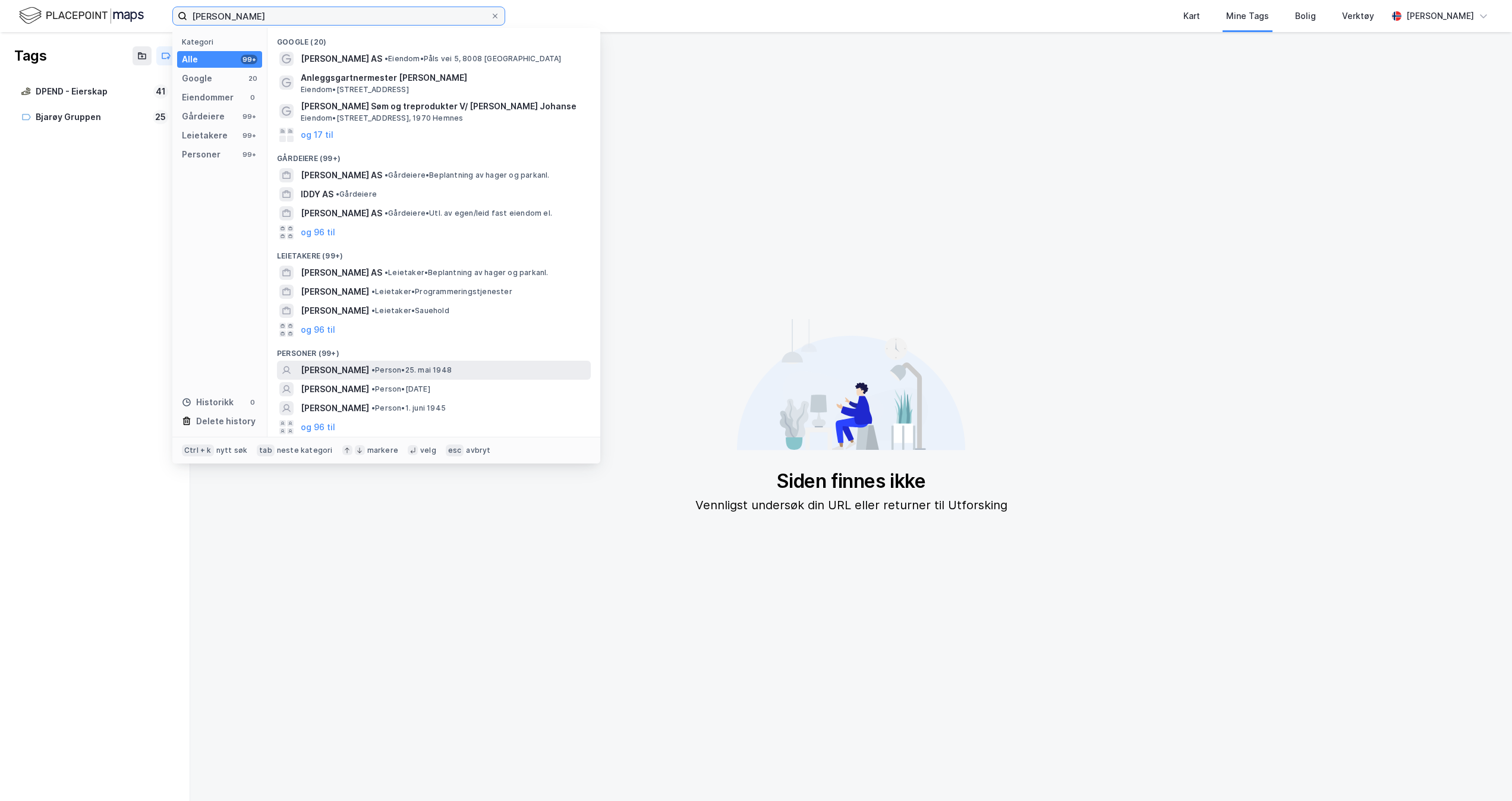
type input "steve eddy johansen"
click at [369, 364] on span "STEVE EDDY JOHANSEN" at bounding box center [334, 370] width 68 height 14
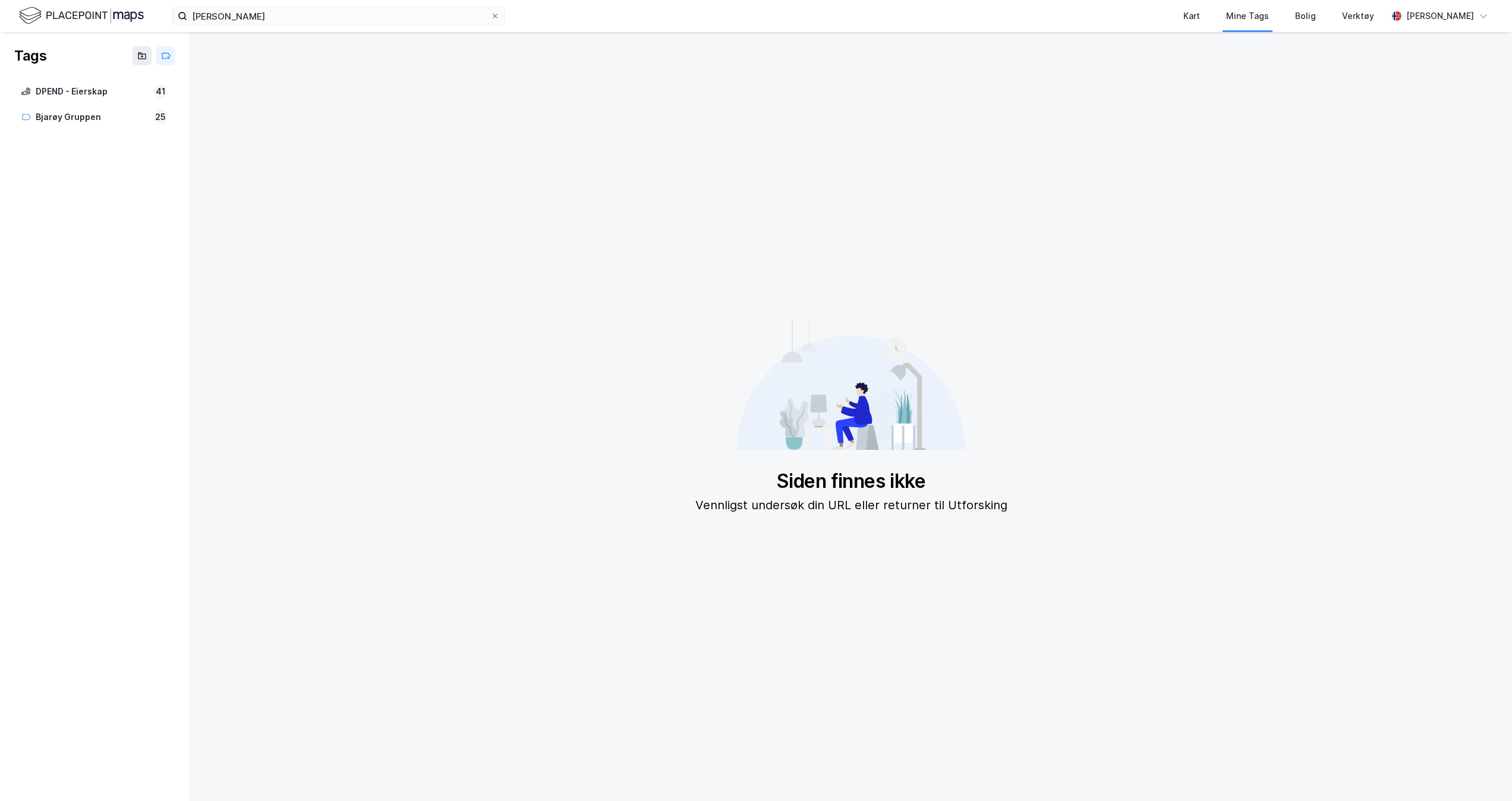
click at [96, 7] on img at bounding box center [81, 16] width 125 height 20
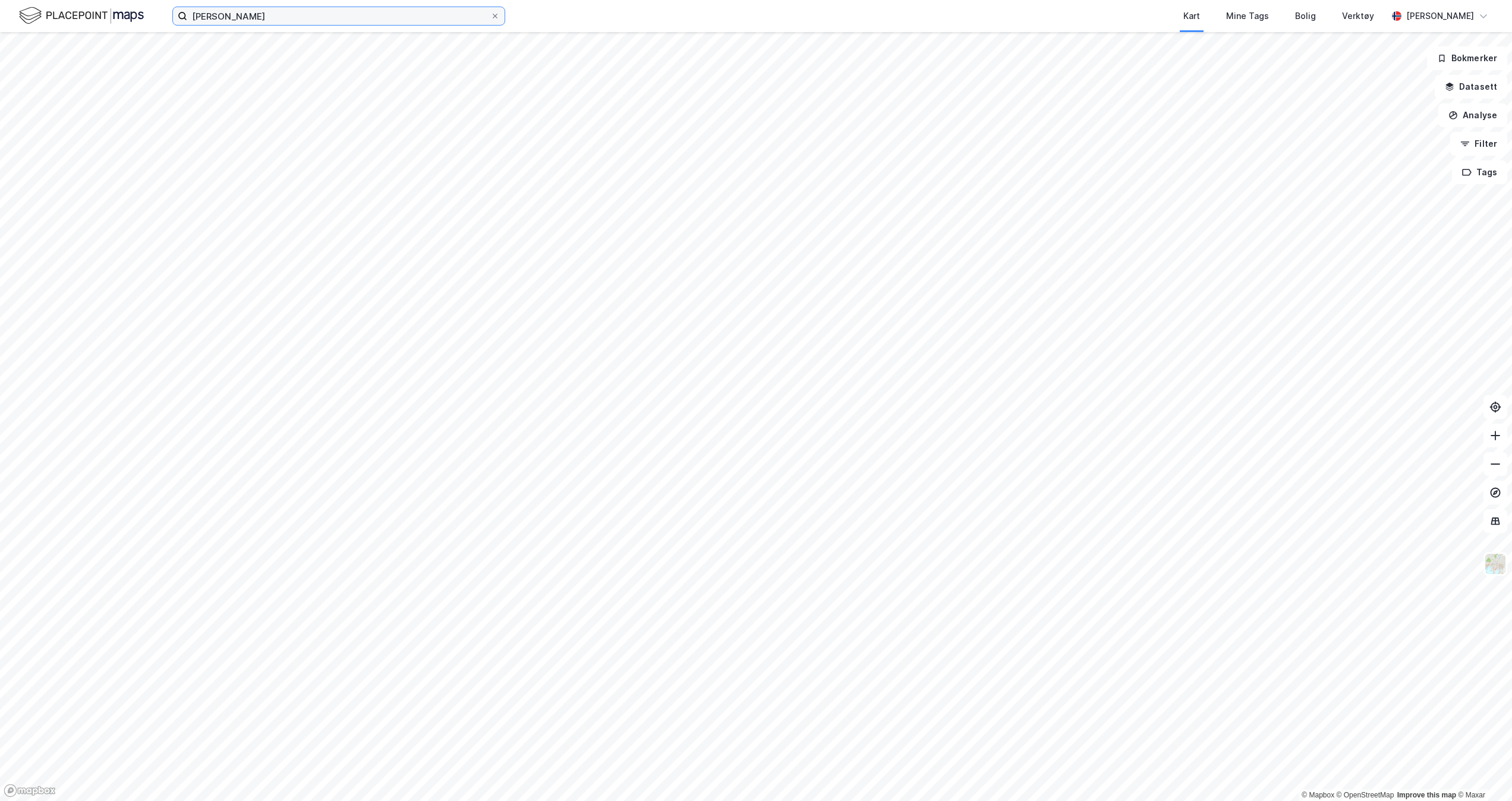
click at [300, 16] on input "steve eddy johansen" at bounding box center [338, 16] width 303 height 18
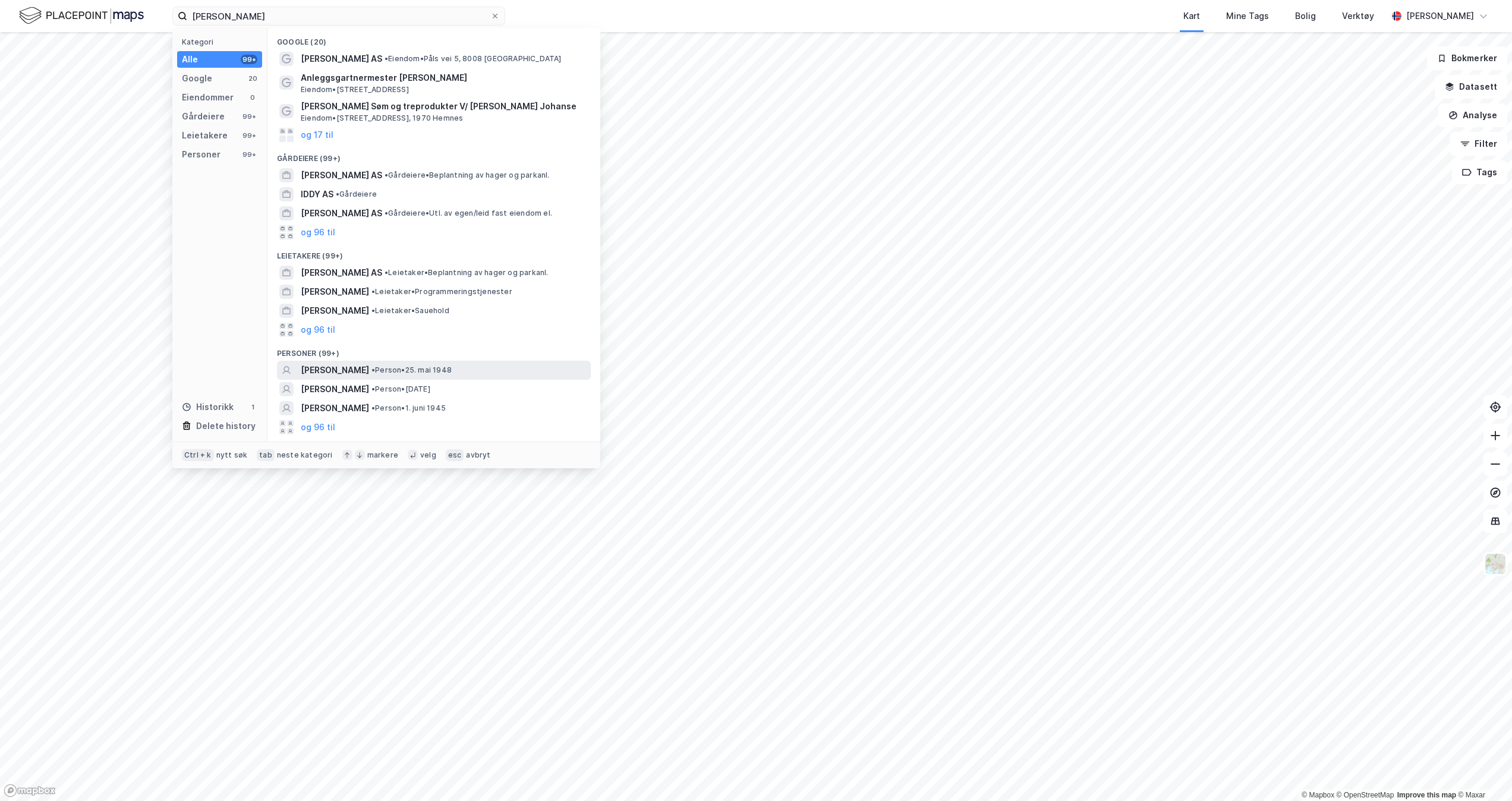
click at [407, 376] on div "STEVE EDDY JOHANSEN • Person • 25. mai 1948" at bounding box center [444, 370] width 288 height 14
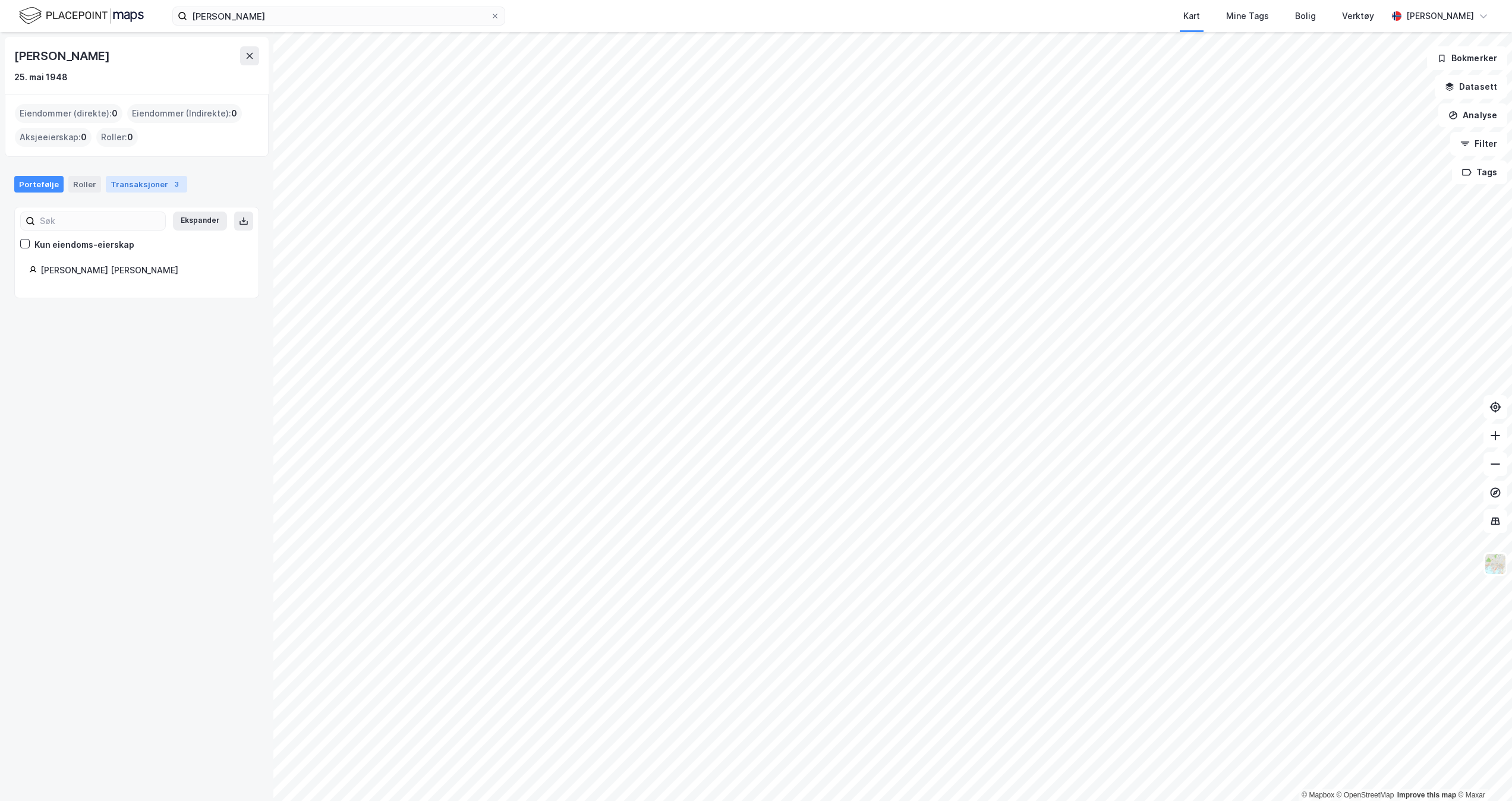
click at [127, 182] on div "Transaksjoner 3" at bounding box center [146, 184] width 81 height 17
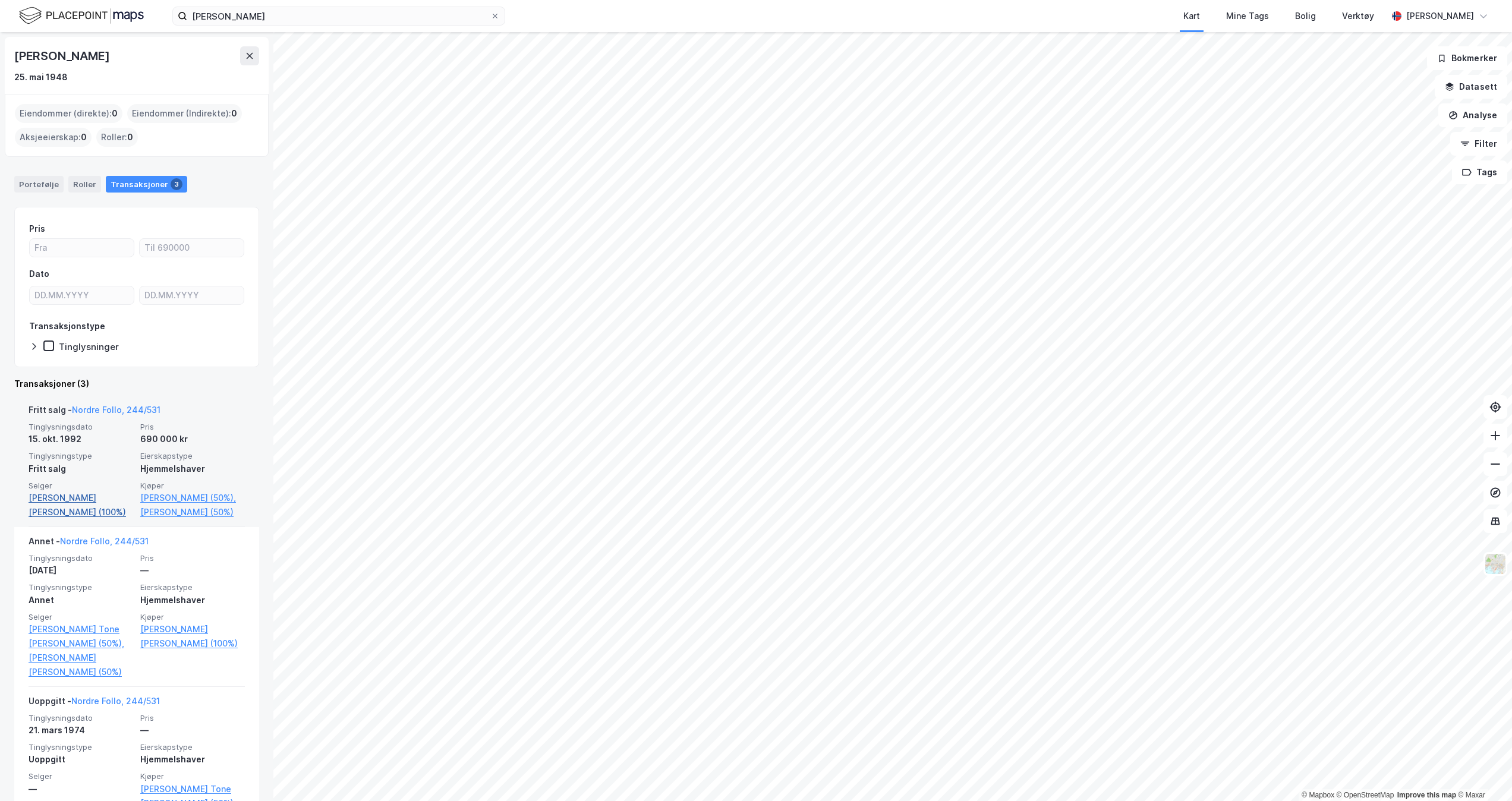
click at [76, 496] on link "[PERSON_NAME] (100%)" at bounding box center [81, 505] width 104 height 29
drag, startPoint x: 80, startPoint y: 72, endPoint x: 10, endPoint y: 60, distance: 71.0
click at [10, 60] on div "Steve Eddy Johansen 25. mai 1948" at bounding box center [136, 65] width 263 height 57
drag, startPoint x: 10, startPoint y: 60, endPoint x: 170, endPoint y: 48, distance: 160.4
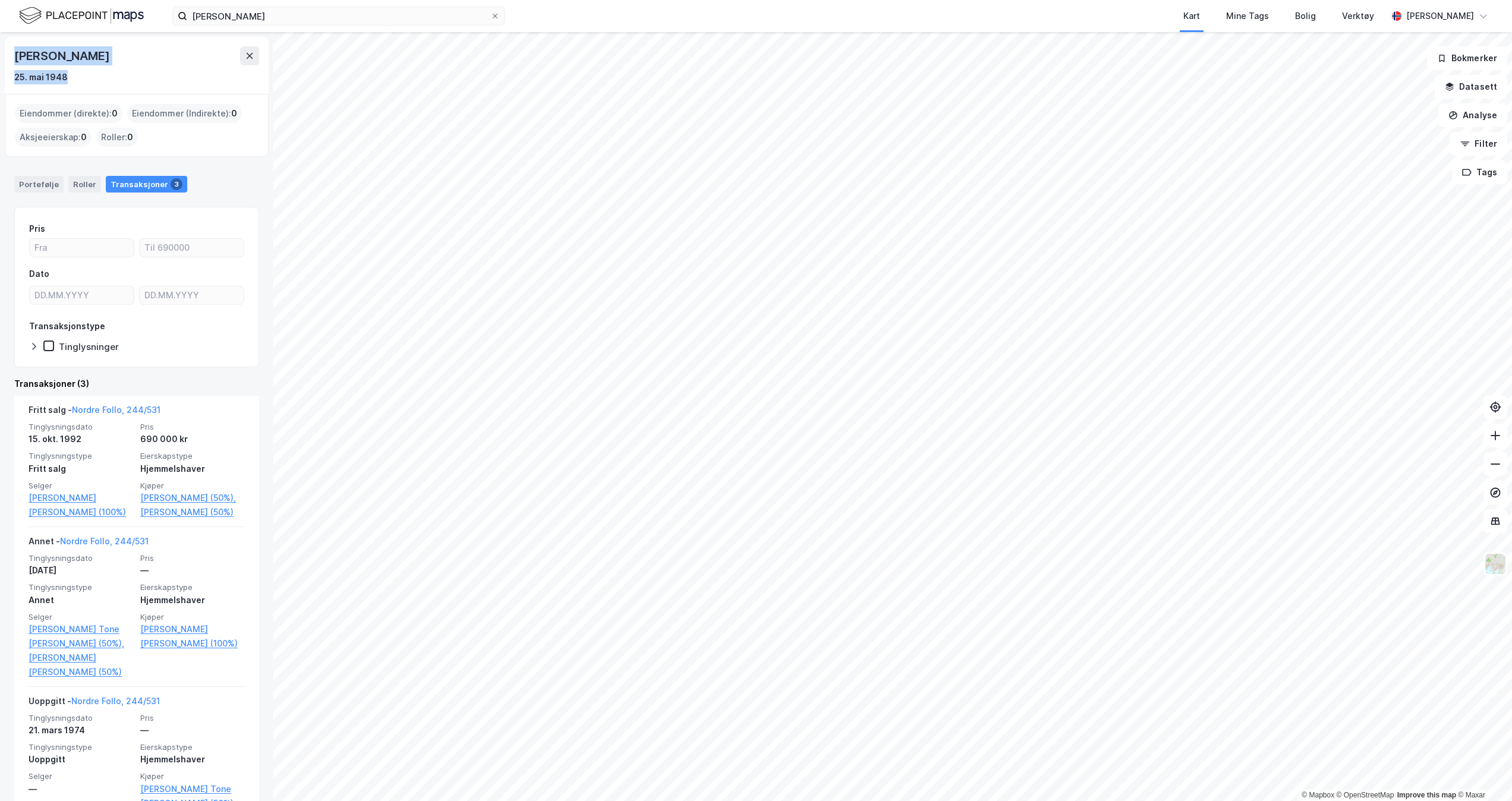
click at [170, 48] on div "[PERSON_NAME]" at bounding box center [136, 56] width 245 height 19
